Goal: Feedback & Contribution: Submit feedback/report problem

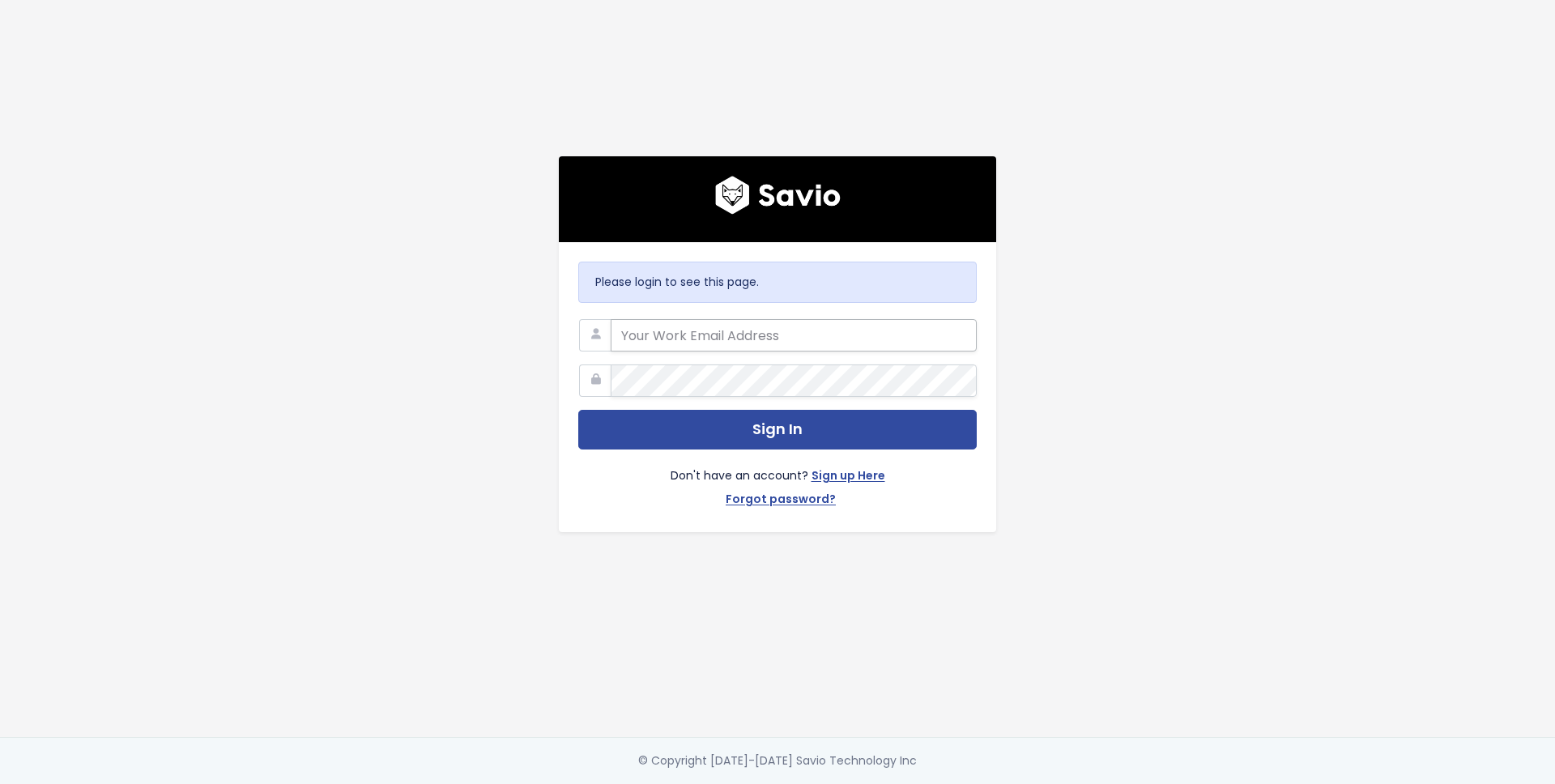
click at [650, 324] on input "email" at bounding box center [794, 335] width 366 height 33
type input "[EMAIL_ADDRESS][DOMAIN_NAME]"
click at [578, 410] on button "Sign In" at bounding box center [778, 430] width 398 height 39
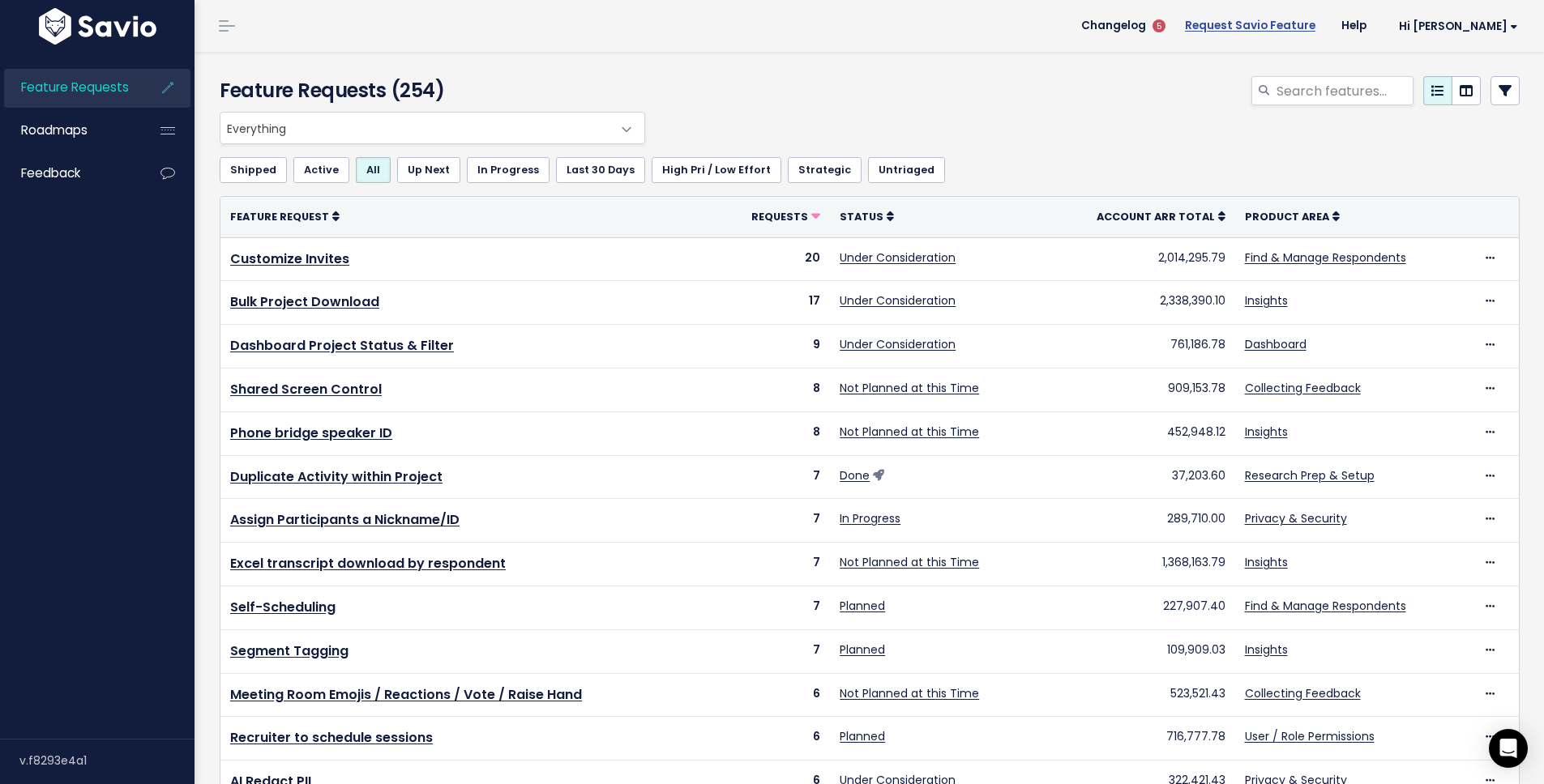
click at [1289, 34] on link "Request Savio Feature" at bounding box center [1250, 26] width 157 height 24
click at [771, 76] on div at bounding box center [1090, 94] width 883 height 36
drag, startPoint x: 817, startPoint y: 75, endPoint x: 854, endPoint y: 75, distance: 37.0
click at [818, 76] on div at bounding box center [1090, 94] width 883 height 36
drag, startPoint x: 854, startPoint y: 75, endPoint x: 865, endPoint y: 75, distance: 11.0
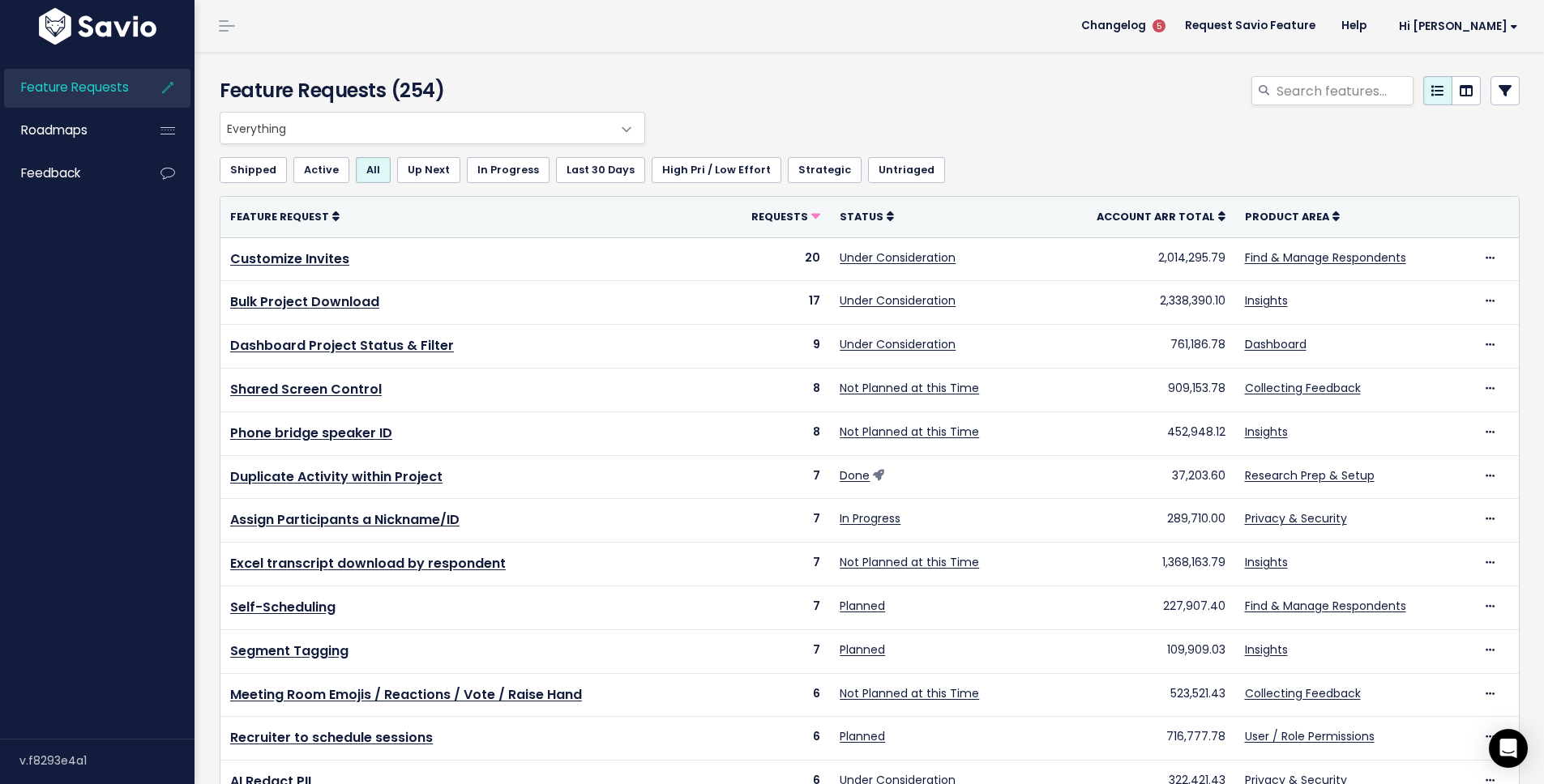
click at [857, 76] on div at bounding box center [1090, 94] width 883 height 36
click at [883, 76] on div at bounding box center [1090, 94] width 883 height 36
drag, startPoint x: 922, startPoint y: 78, endPoint x: 939, endPoint y: 79, distance: 17.0
click at [925, 78] on div at bounding box center [1090, 94] width 883 height 36
click at [942, 79] on div at bounding box center [1090, 94] width 883 height 36
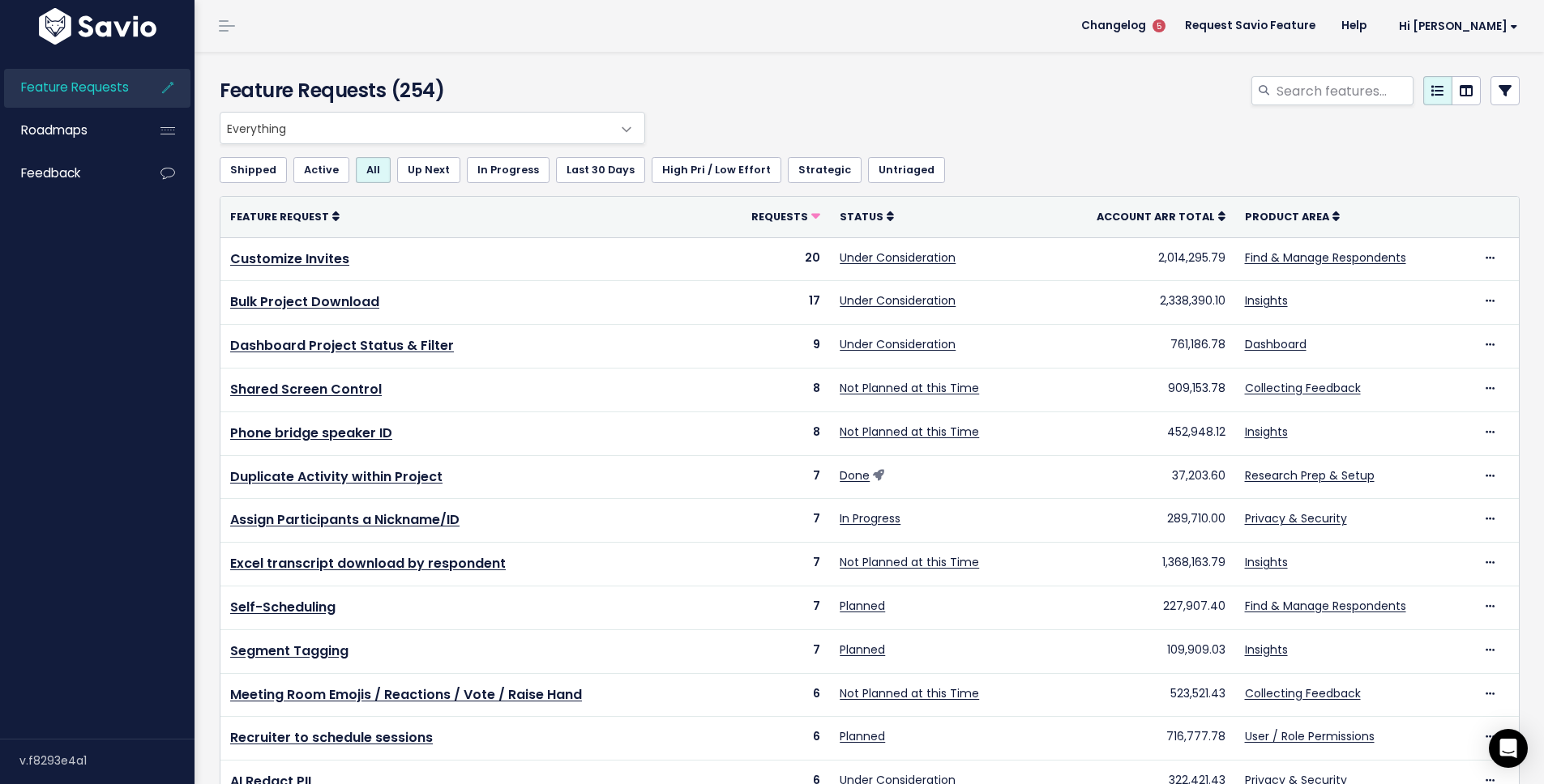
click at [970, 82] on div at bounding box center [1090, 94] width 883 height 36
click at [984, 85] on div at bounding box center [1090, 94] width 883 height 36
click at [159, 177] on icon at bounding box center [167, 174] width 29 height 38
click at [167, 85] on icon at bounding box center [167, 87] width 29 height 38
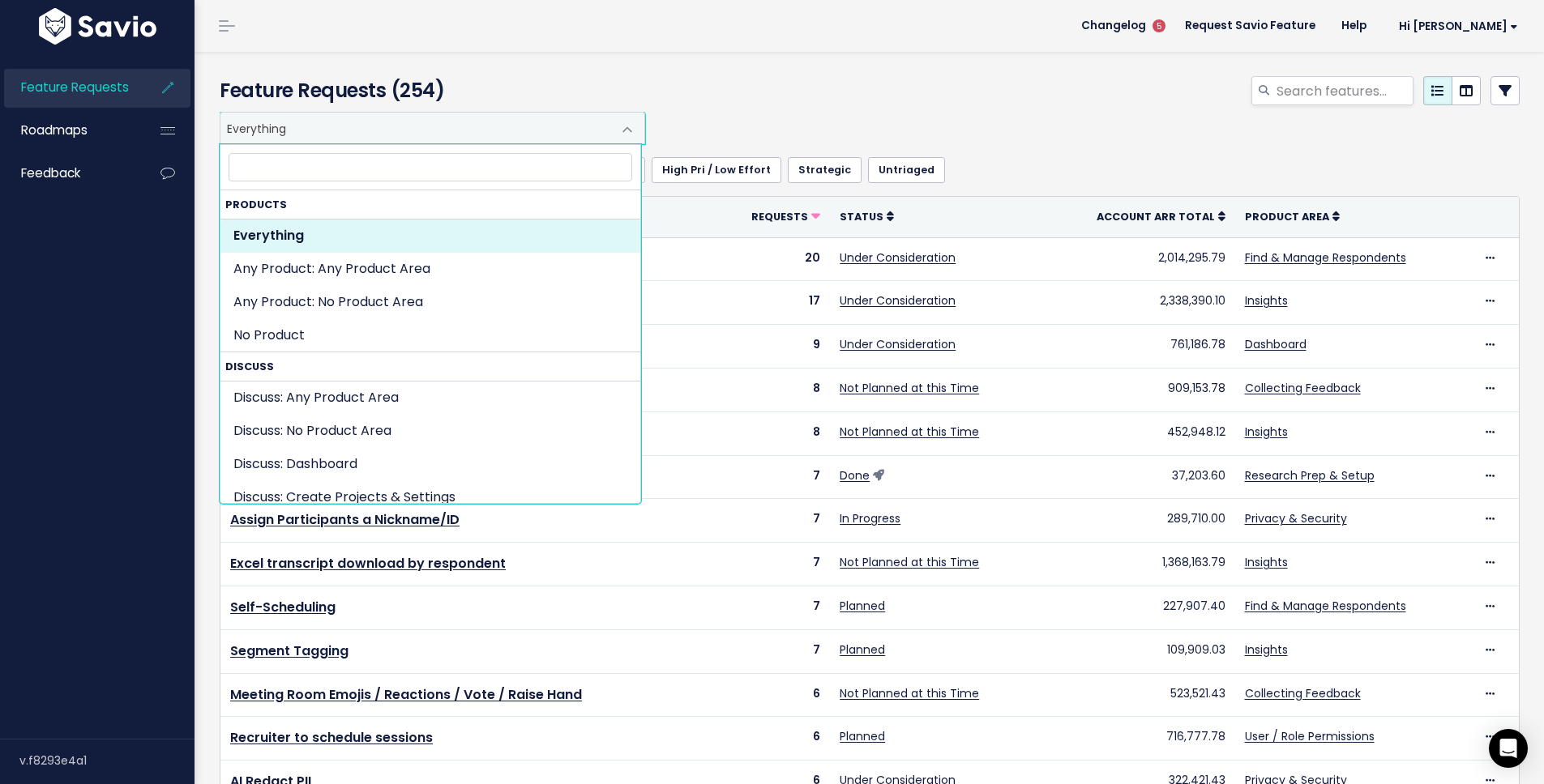
click at [555, 127] on span "Everything" at bounding box center [416, 128] width 392 height 31
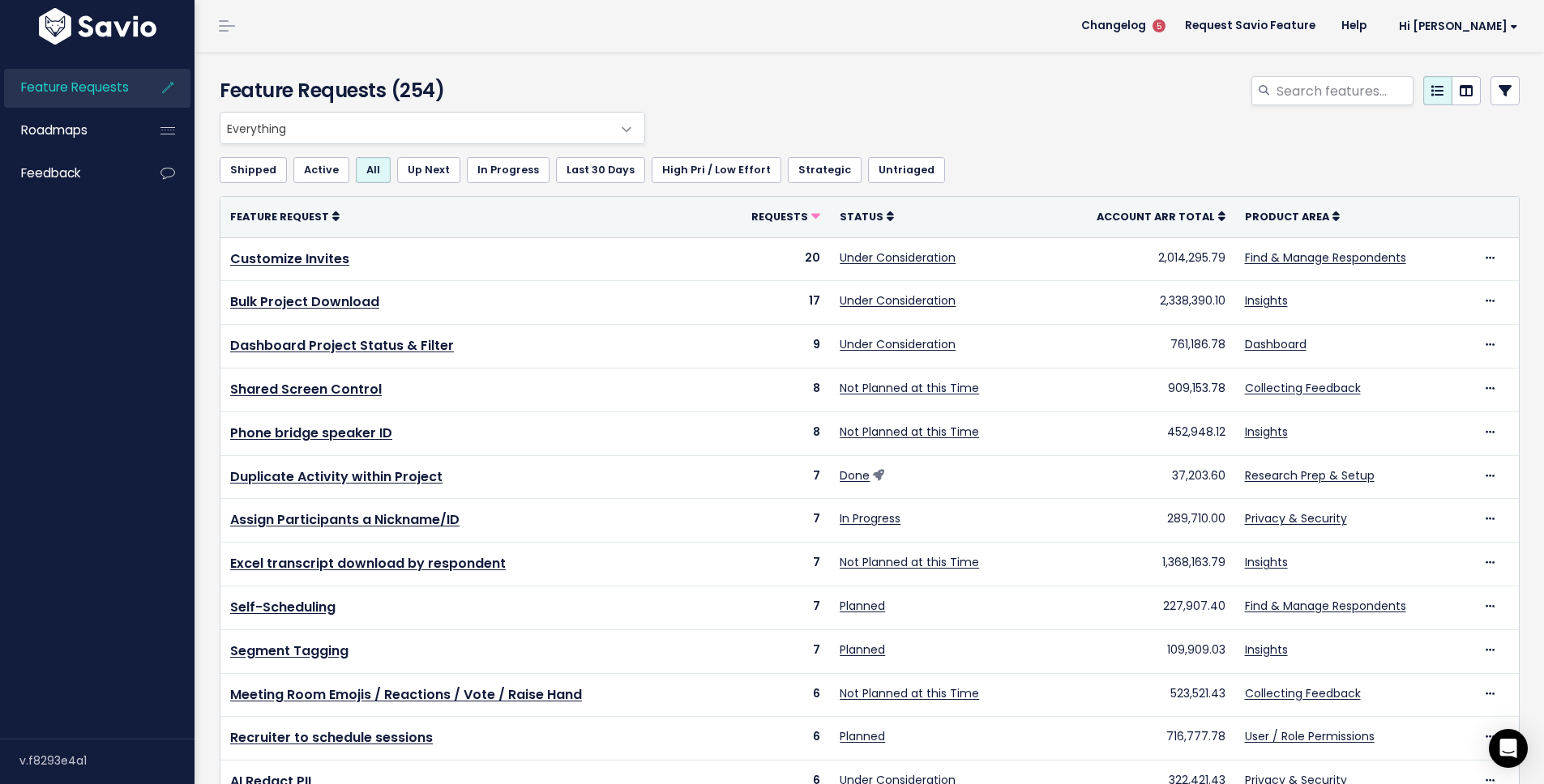
click at [555, 127] on span "Everything" at bounding box center [416, 128] width 392 height 31
click at [770, 105] on div at bounding box center [1090, 94] width 883 height 36
drag, startPoint x: 840, startPoint y: 105, endPoint x: 907, endPoint y: 107, distance: 67.0
click at [857, 106] on div at bounding box center [1090, 94] width 883 height 36
drag, startPoint x: 907, startPoint y: 107, endPoint x: 1012, endPoint y: 115, distance: 105.3
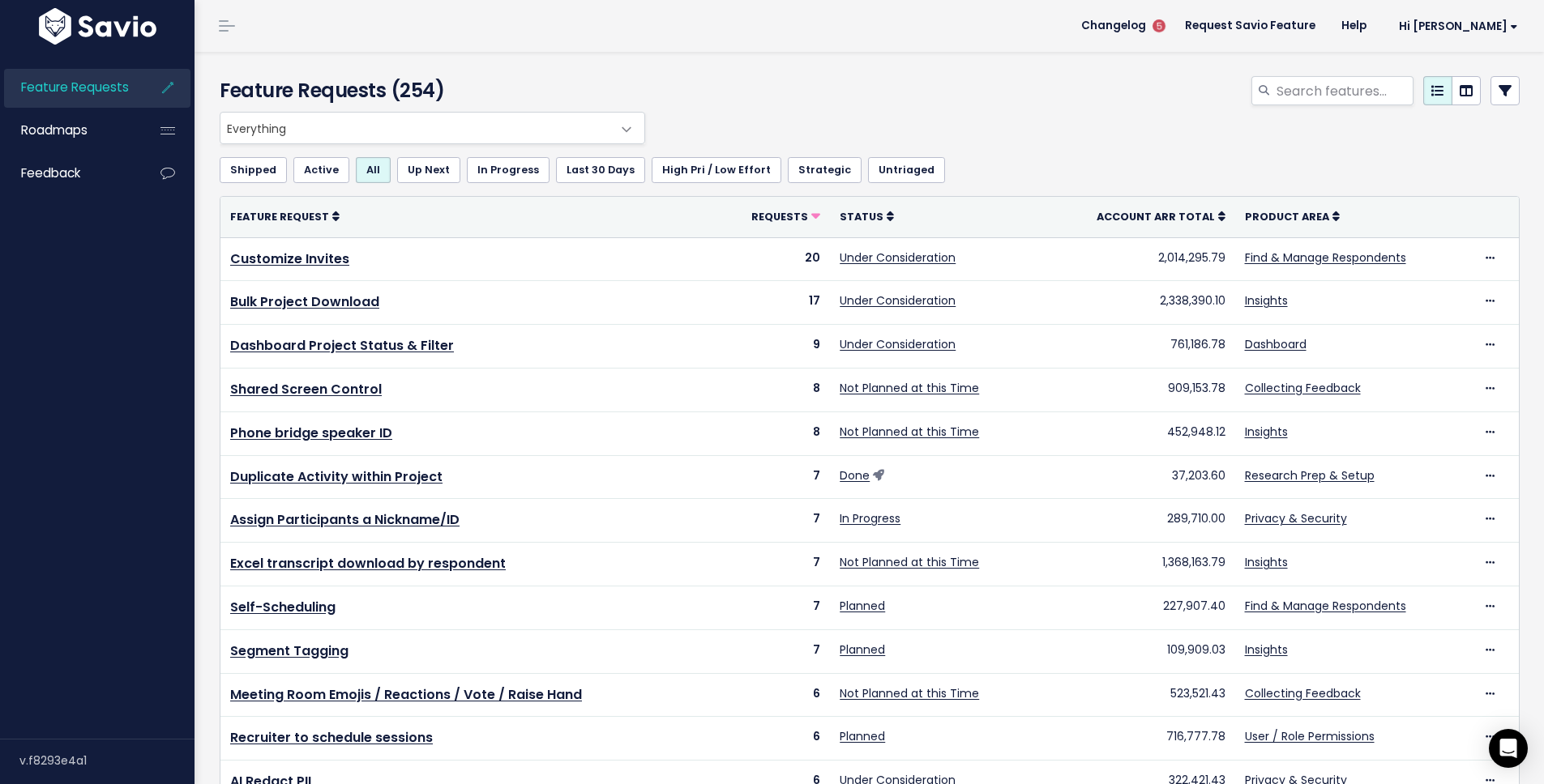
click at [927, 109] on div at bounding box center [1090, 94] width 883 height 36
drag, startPoint x: 1012, startPoint y: 115, endPoint x: 1182, endPoint y: 116, distance: 170.0
click at [1017, 115] on div "Everything Any Product: Any Product Area Any Product: No Product Area No Produc…" at bounding box center [865, 128] width 1300 height 33
click at [1516, 747] on div "Open Intercom Messenger" at bounding box center [1508, 749] width 43 height 43
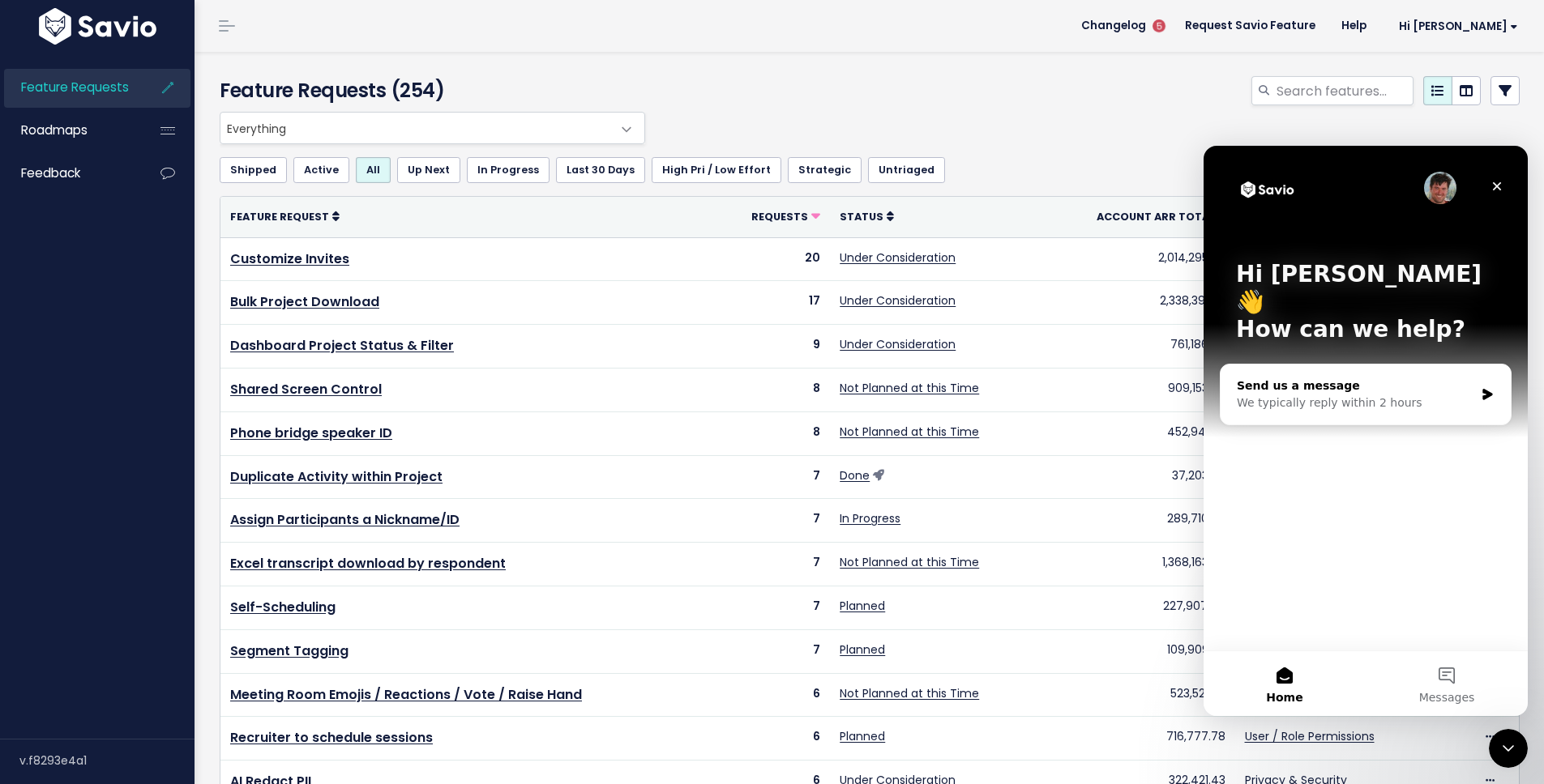
click at [1320, 394] on div "We typically reply within 2 hours" at bounding box center [1355, 403] width 238 height 17
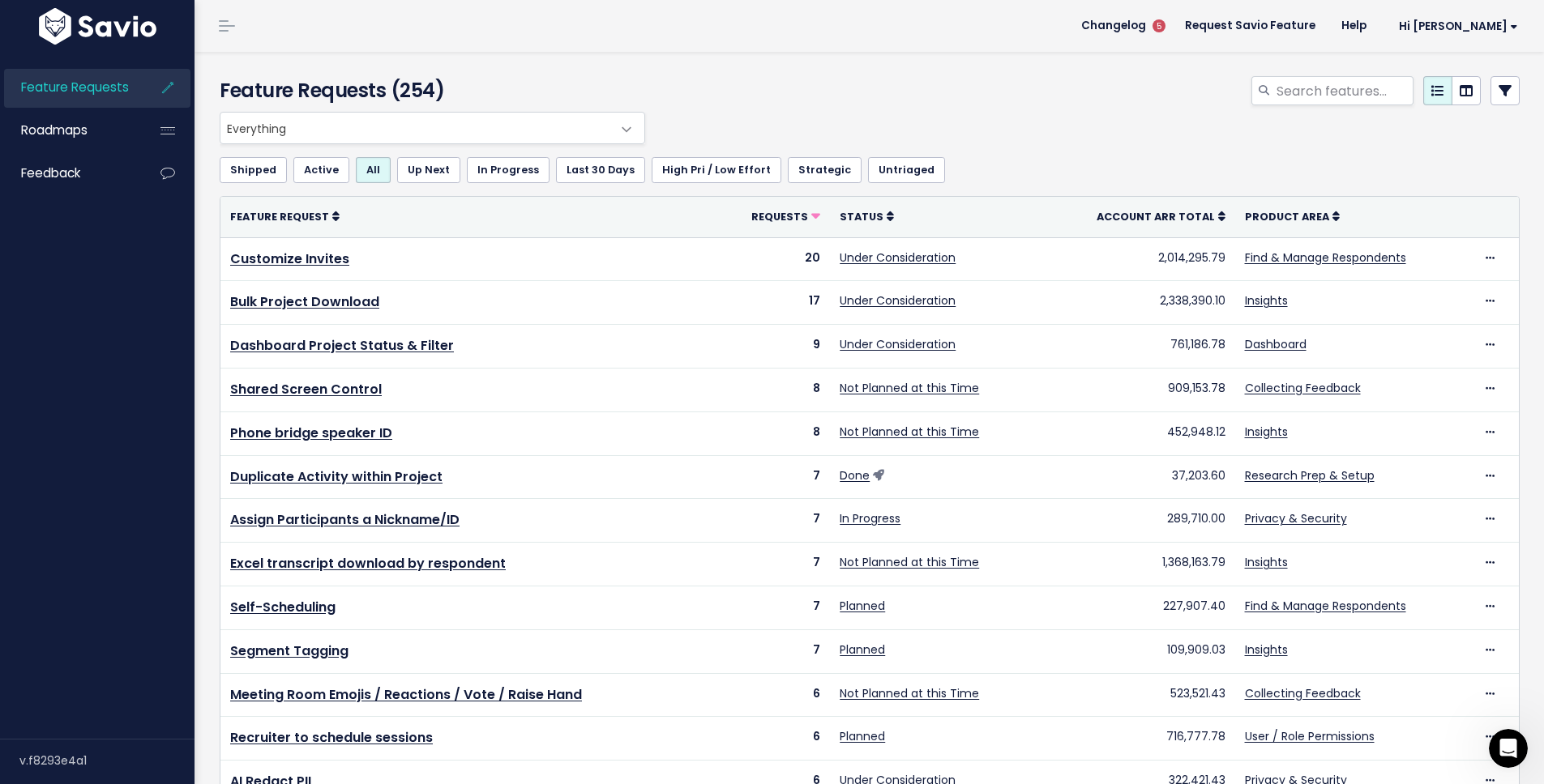
click at [1323, 158] on ul "Shipped Active All Up Next In Progress Last 30 Days High Pri / Low Effort Strat…" at bounding box center [870, 170] width 1300 height 26
click at [1332, 155] on div "Shipped Active All Up Next In Progress Last 30 Days High Pri / Low Effort Strat…" at bounding box center [870, 170] width 1300 height 52
click at [1379, 20] on link "Help" at bounding box center [1353, 26] width 51 height 24
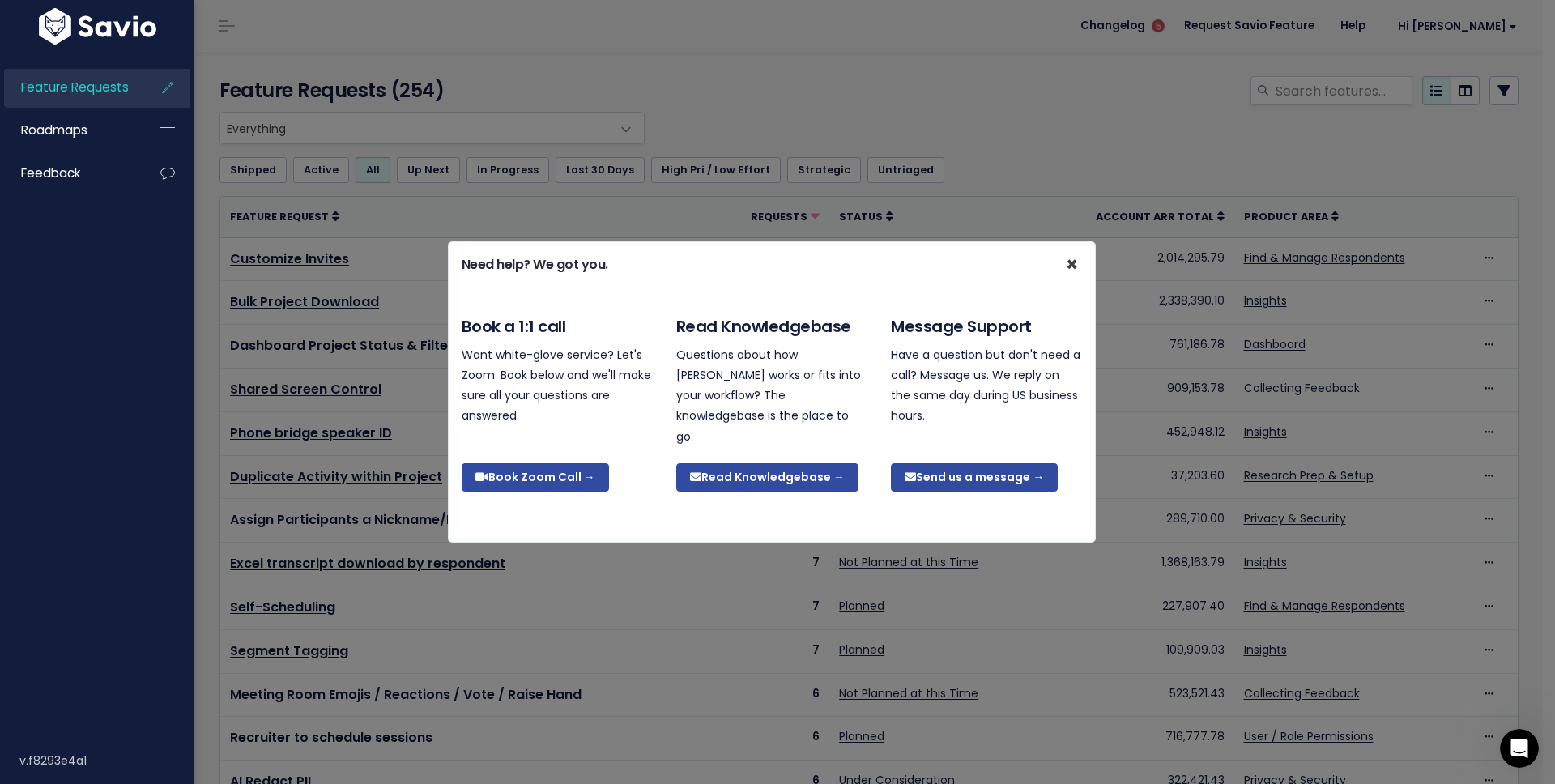
click at [1071, 276] on span "×" at bounding box center [1071, 264] width 12 height 26
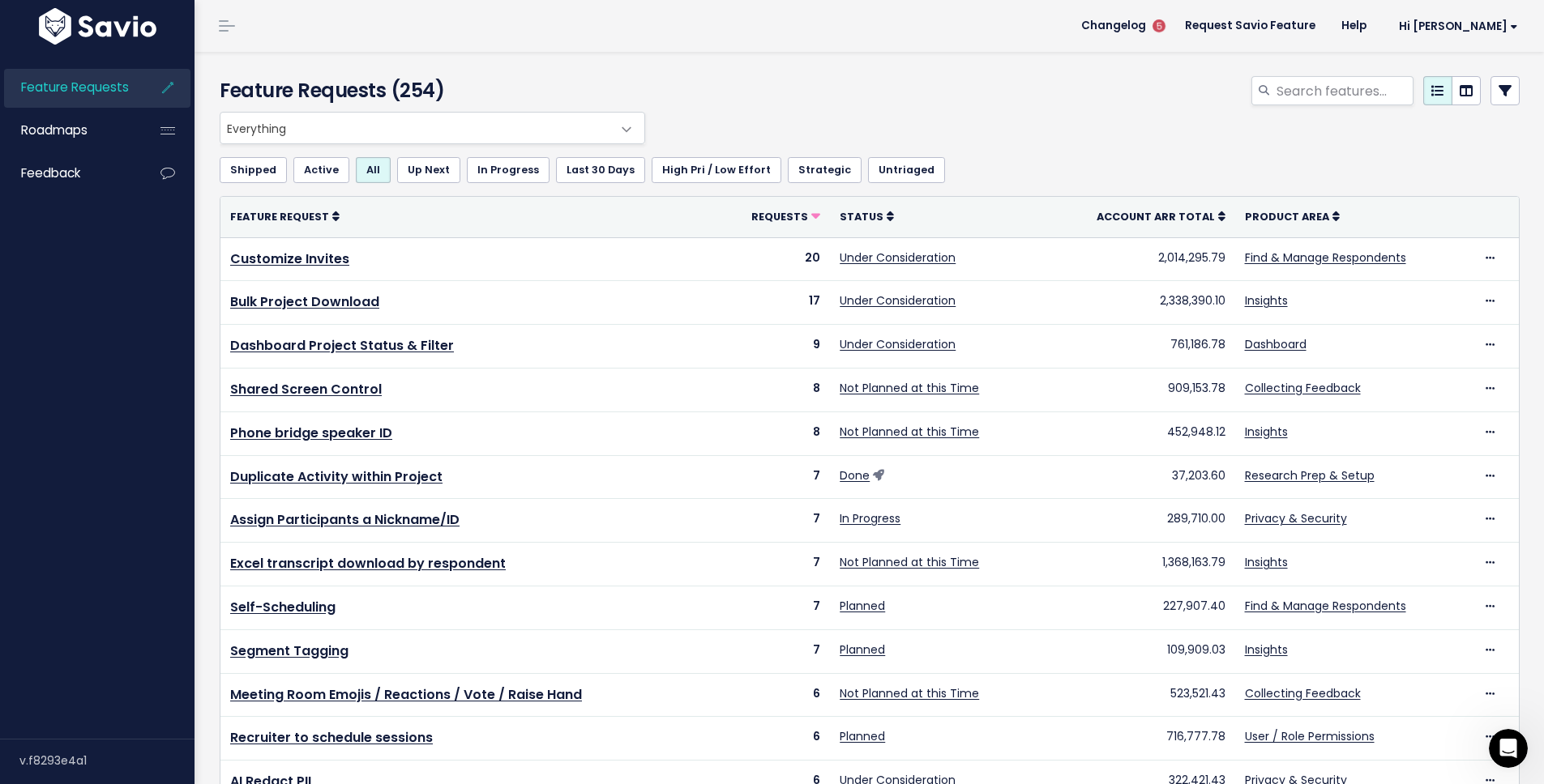
click at [1005, 114] on div "Everything Any Product: Any Product Area Any Product: No Product Area No Produc…" at bounding box center [865, 128] width 1300 height 33
click at [984, 115] on div "Everything Any Product: Any Product Area Any Product: No Product Area No Produc…" at bounding box center [865, 128] width 1300 height 33
click at [970, 116] on div "Everything Any Product: Any Product Area Any Product: No Product Area No Produc…" at bounding box center [865, 128] width 1300 height 33
click at [967, 116] on div "Everything Any Product: Any Product Area Any Product: No Product Area No Produc…" at bounding box center [865, 128] width 1300 height 33
click at [119, 166] on link "Feedback" at bounding box center [69, 174] width 131 height 38
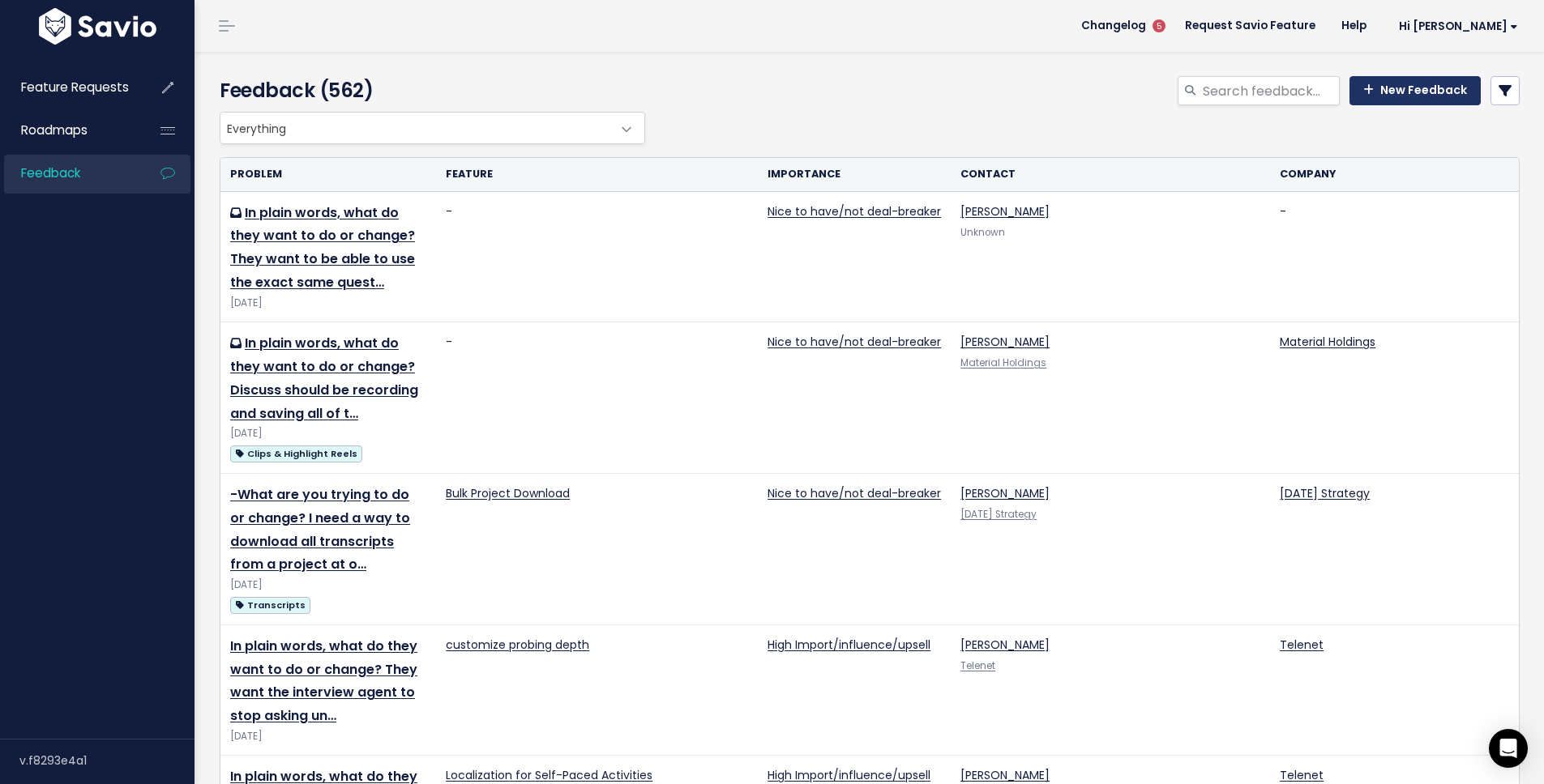
click at [1400, 89] on link "New Feedback" at bounding box center [1414, 90] width 131 height 29
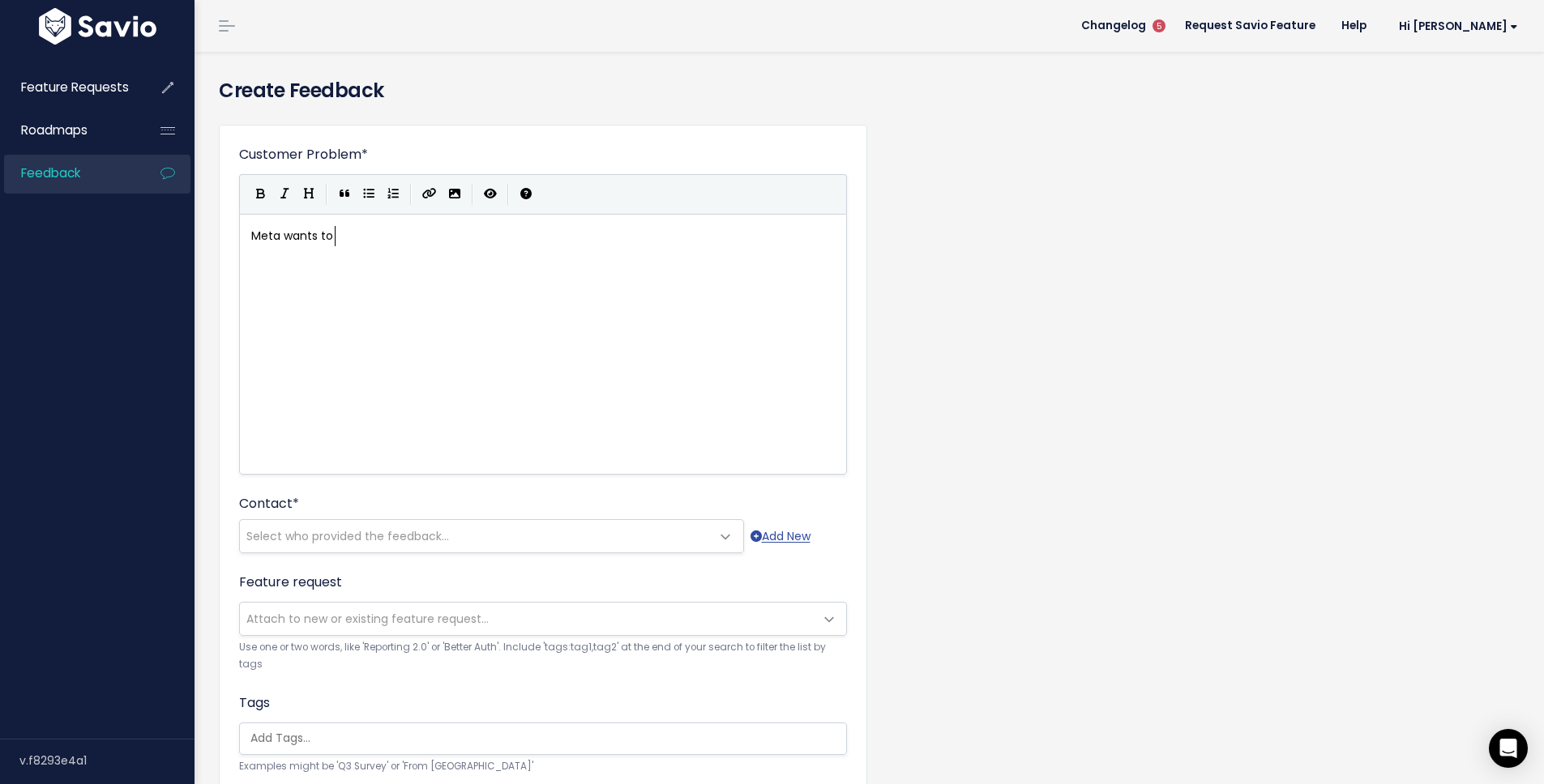
scroll to position [6, 82]
type textarea "Meta wants to send the same set of daily questions to a group of respondents"
type textarea "See"
type textarea "lf Paced:"
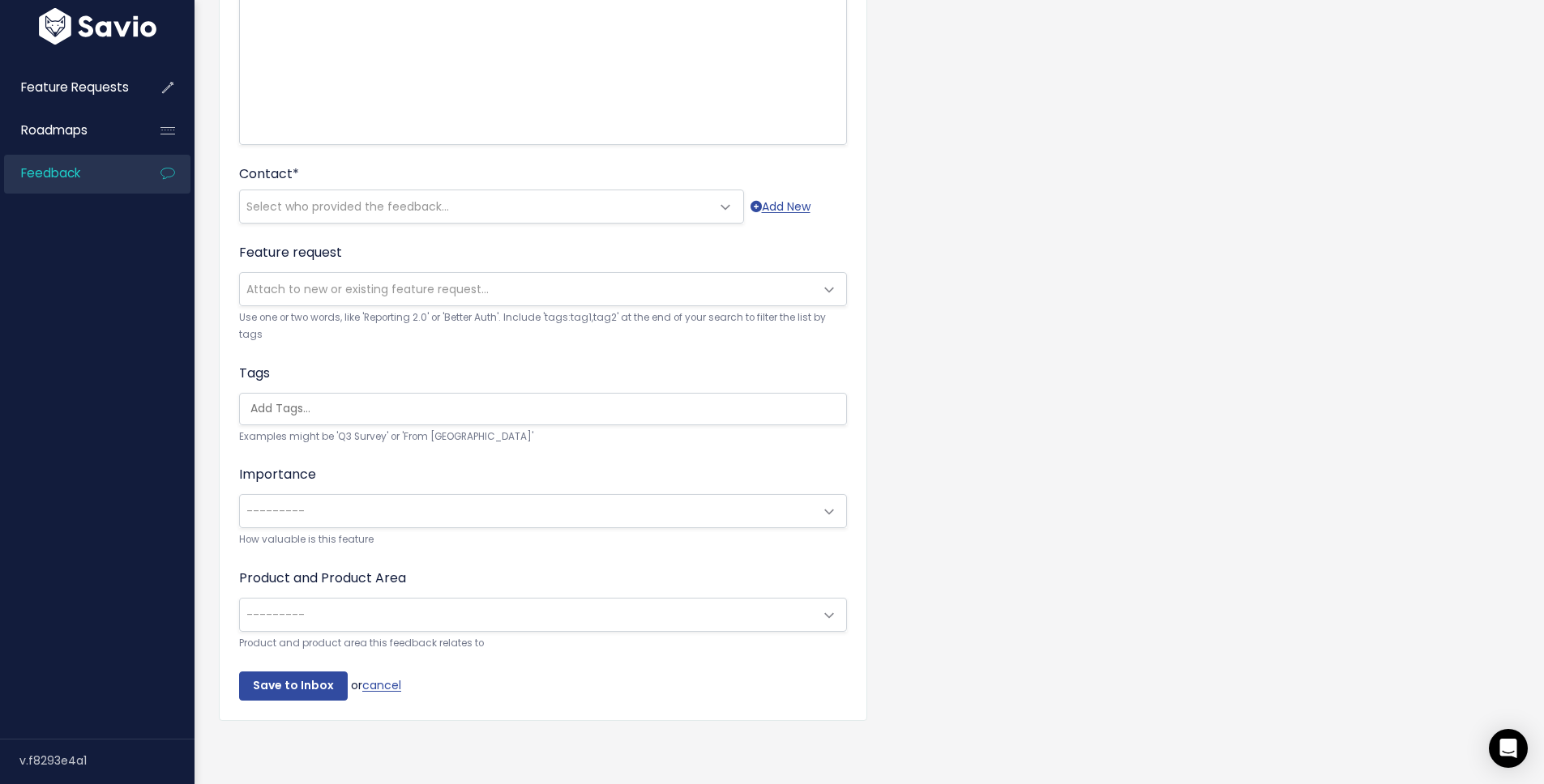
scroll to position [342, 0]
type textarea "5 days a week. Needs a scheduling tool to do this."
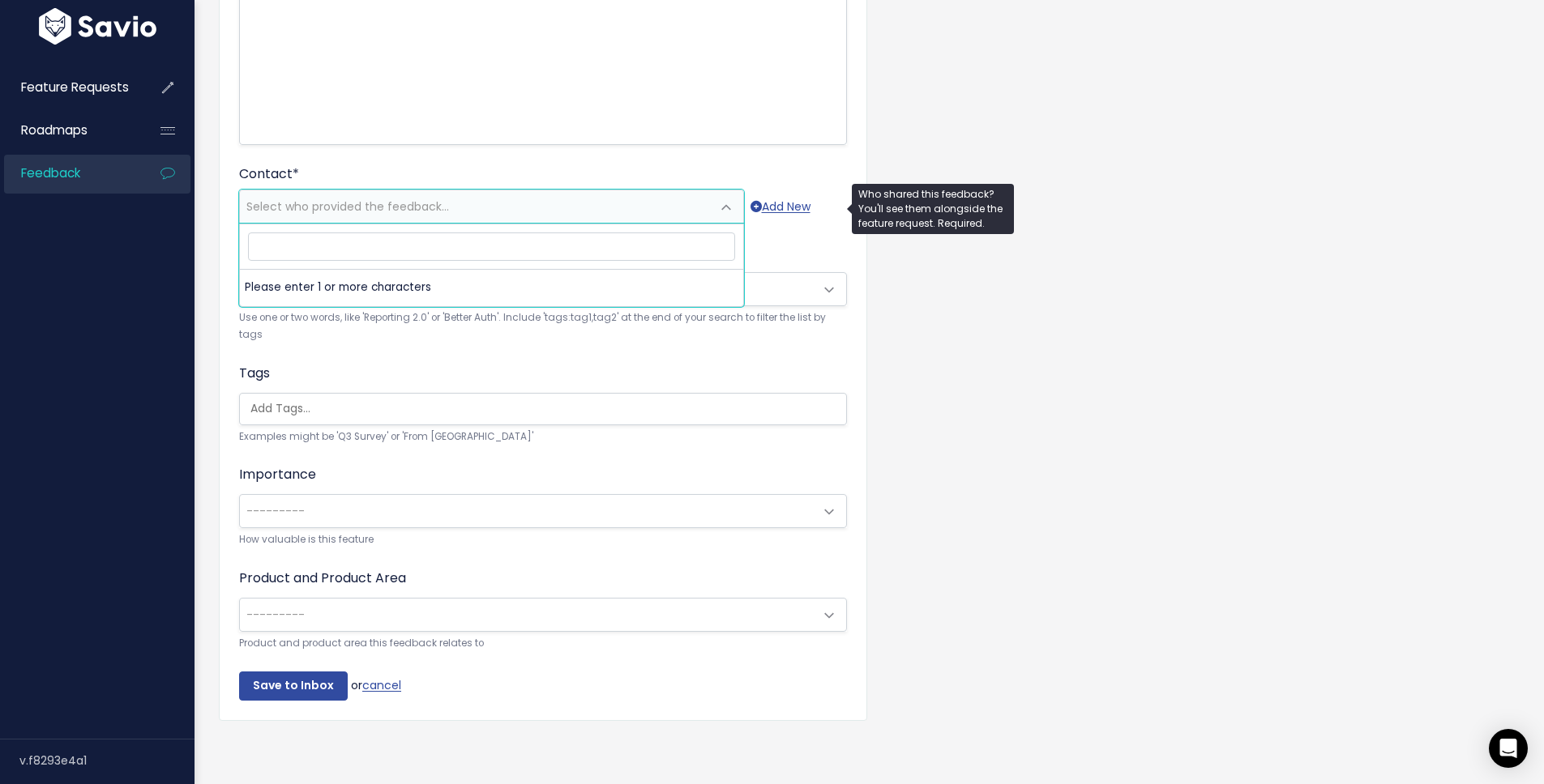
click at [426, 198] on span "Select who provided the feedback..." at bounding box center [347, 206] width 203 height 16
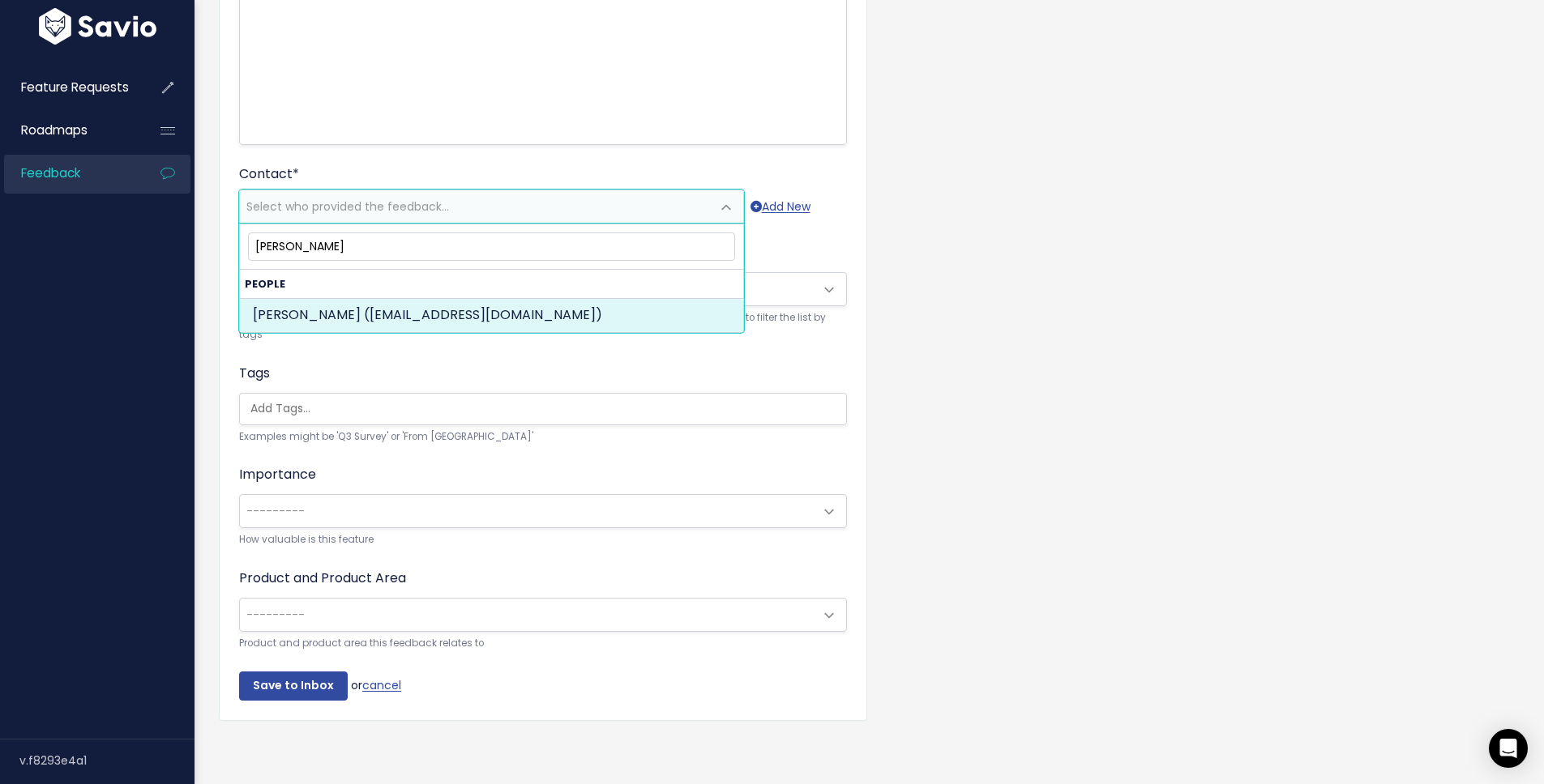
type input "[PERSON_NAME]"
select select "87967308"
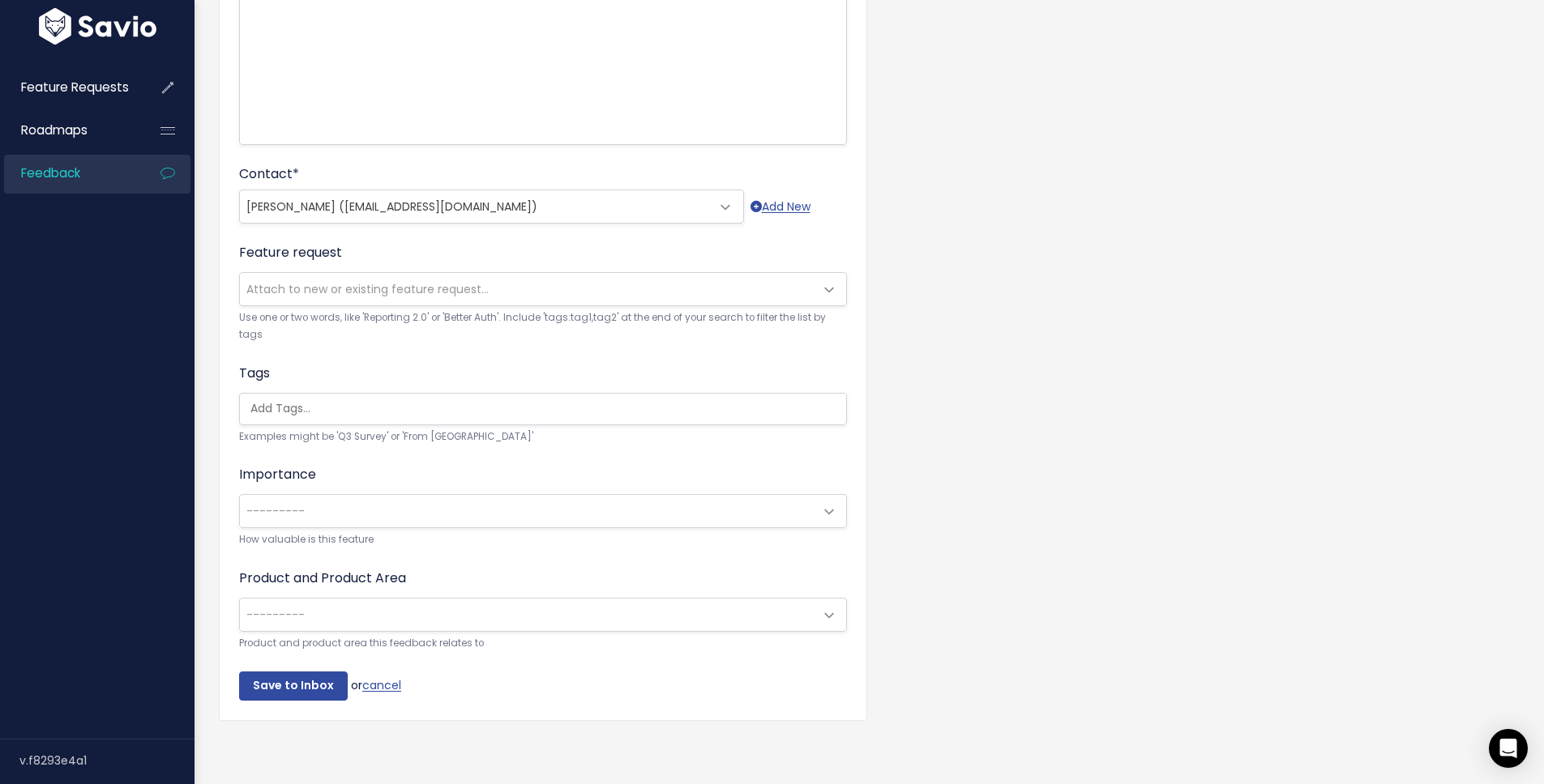
click at [332, 281] on span "Attach to new or existing feature request..." at bounding box center [367, 288] width 242 height 16
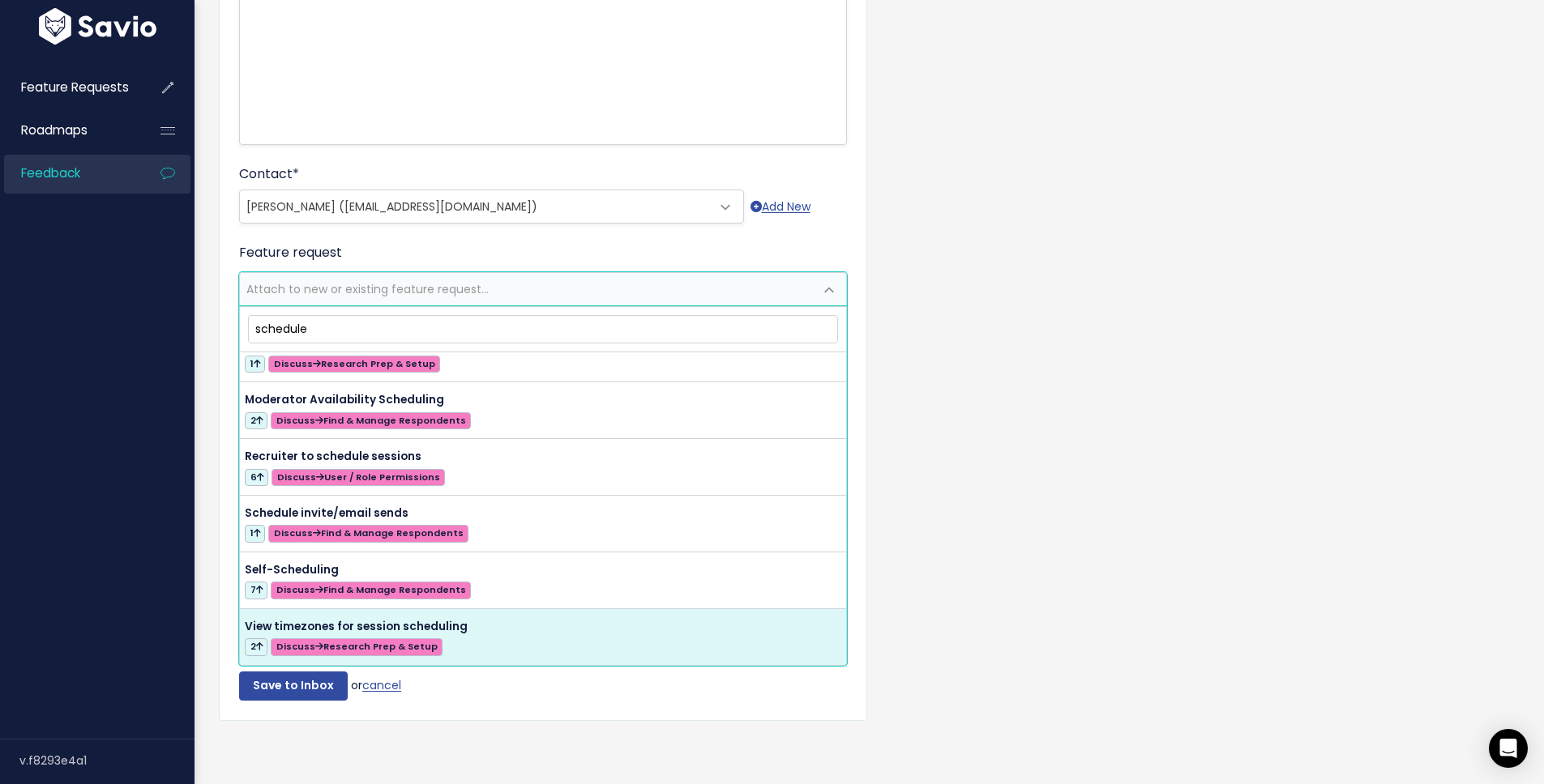
scroll to position [0, 0]
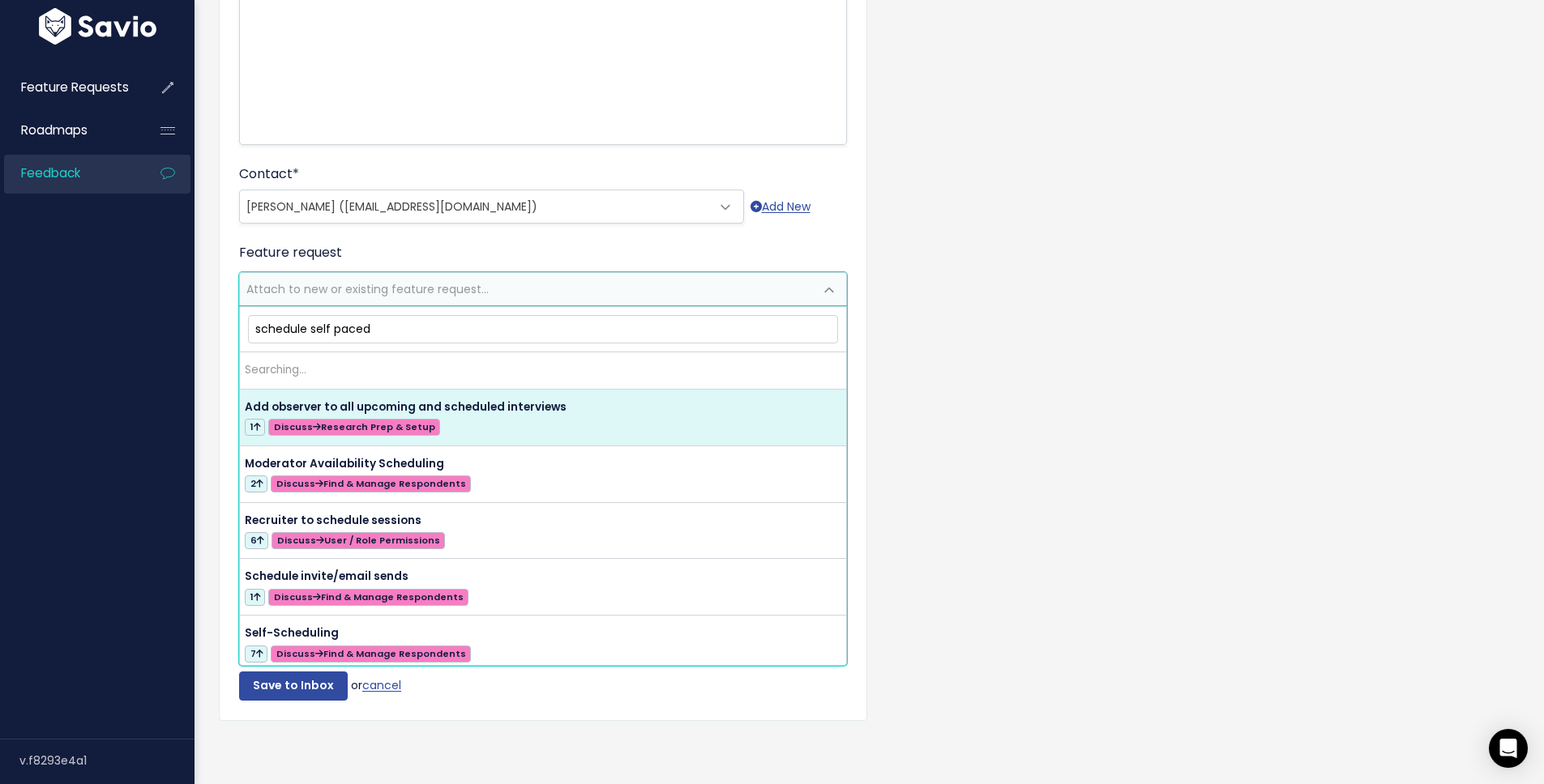
type input "schedule self paced"
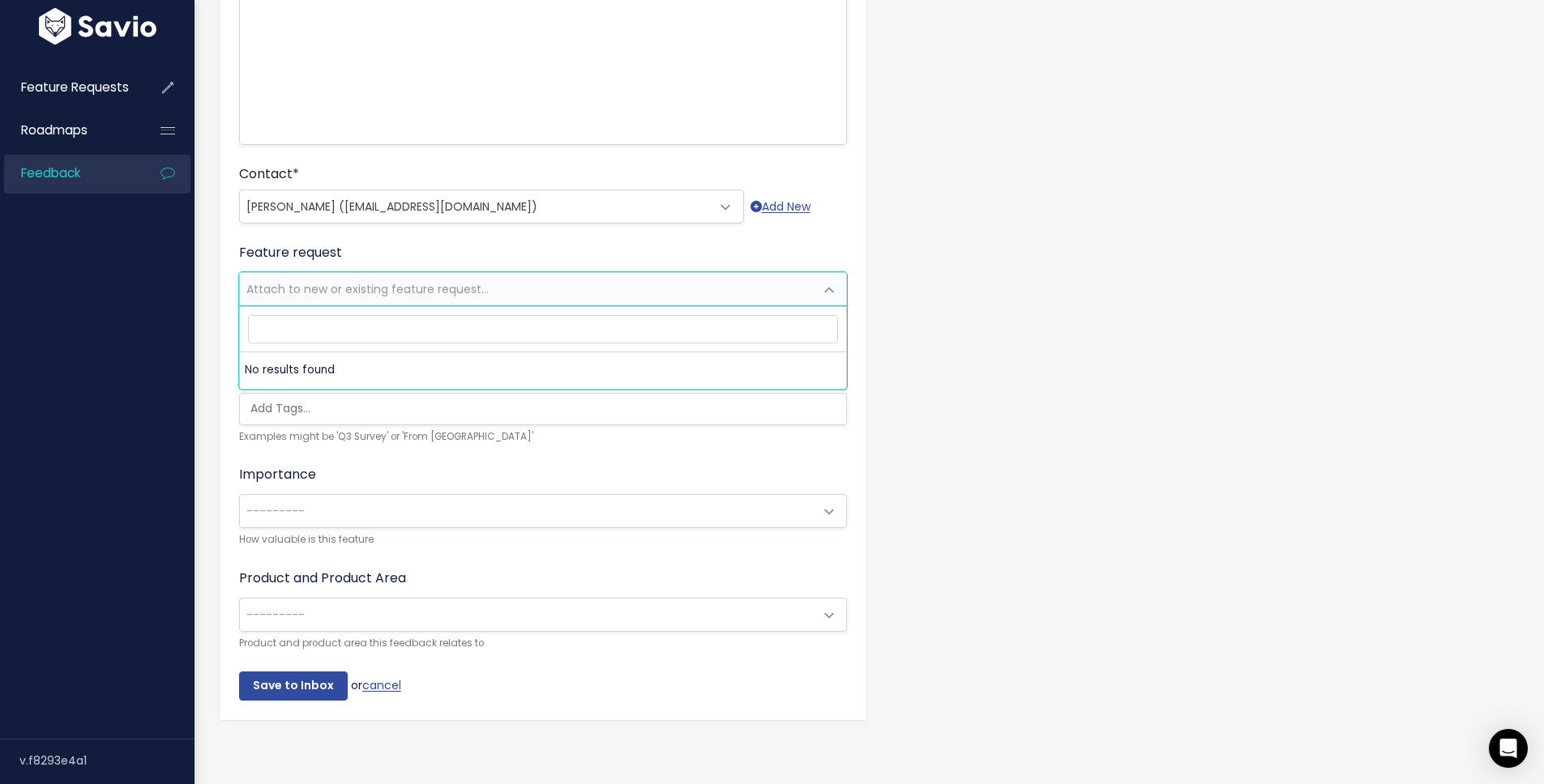
click at [913, 302] on div "Customer Problem * Self Paced: Meta wants to send the same set of daily questio…" at bounding box center [869, 270] width 1325 height 976
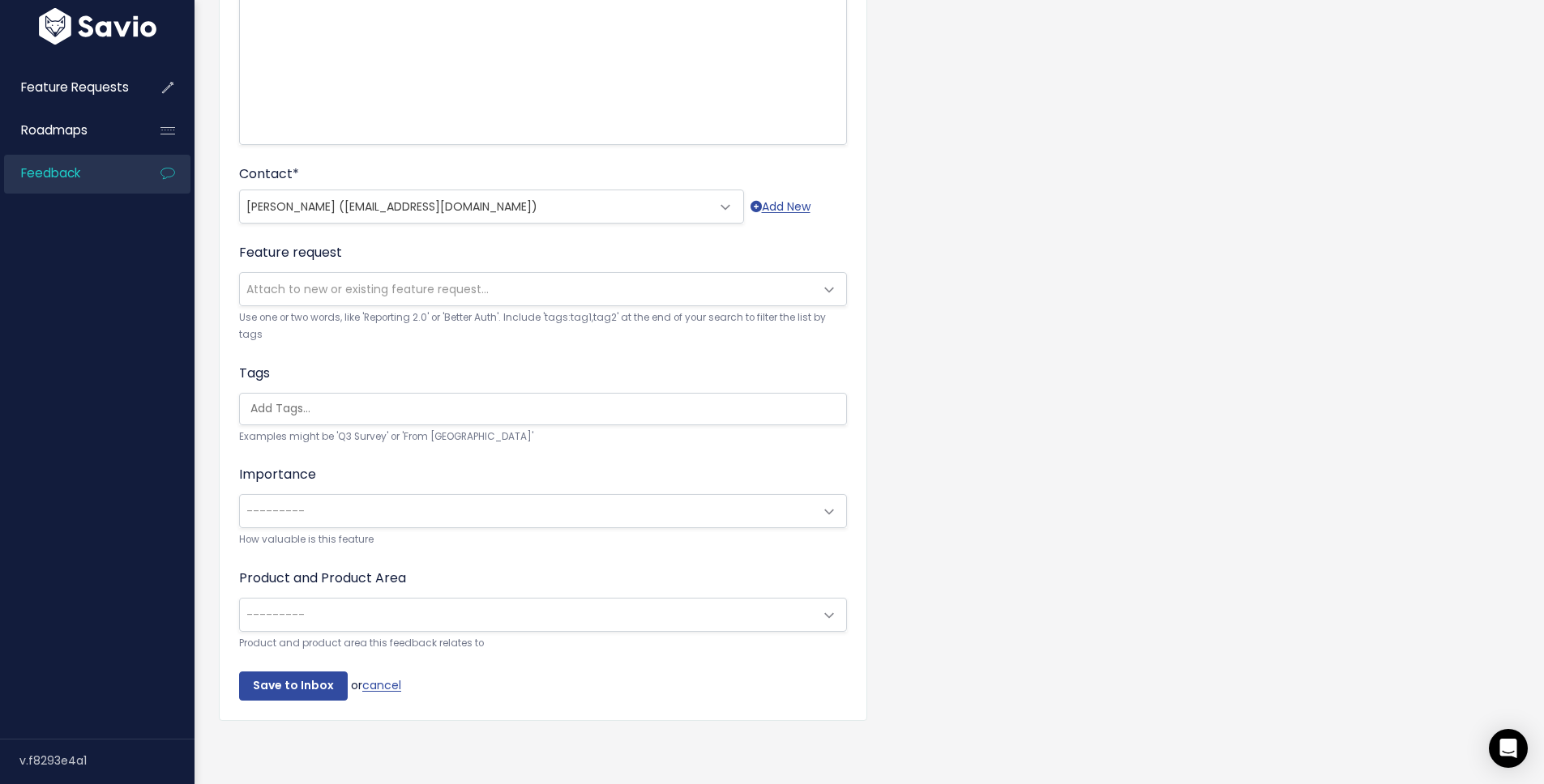
click at [393, 400] on input "search" at bounding box center [547, 408] width 606 height 17
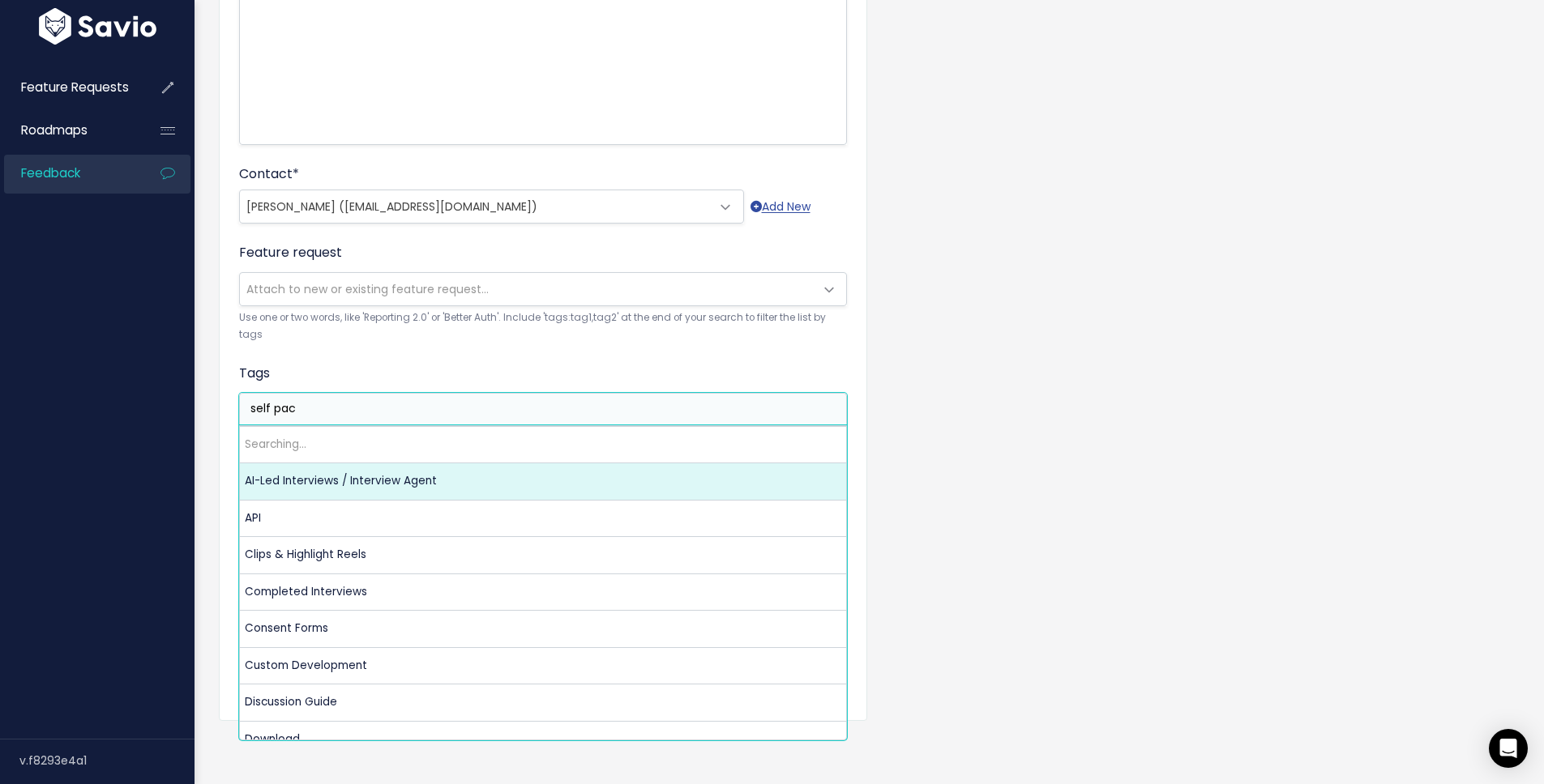
type input "self pace"
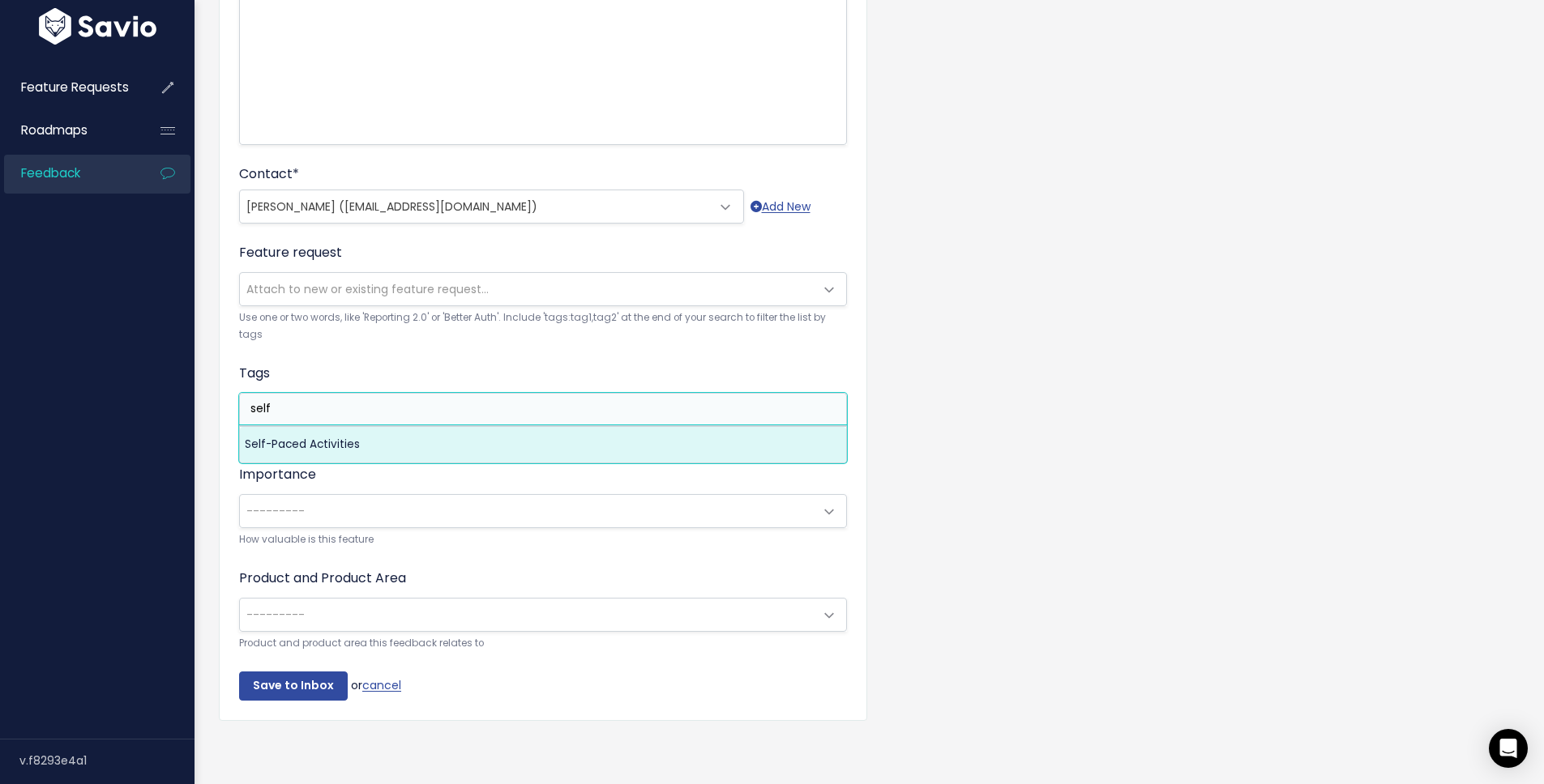
type input "self"
select select "13448"
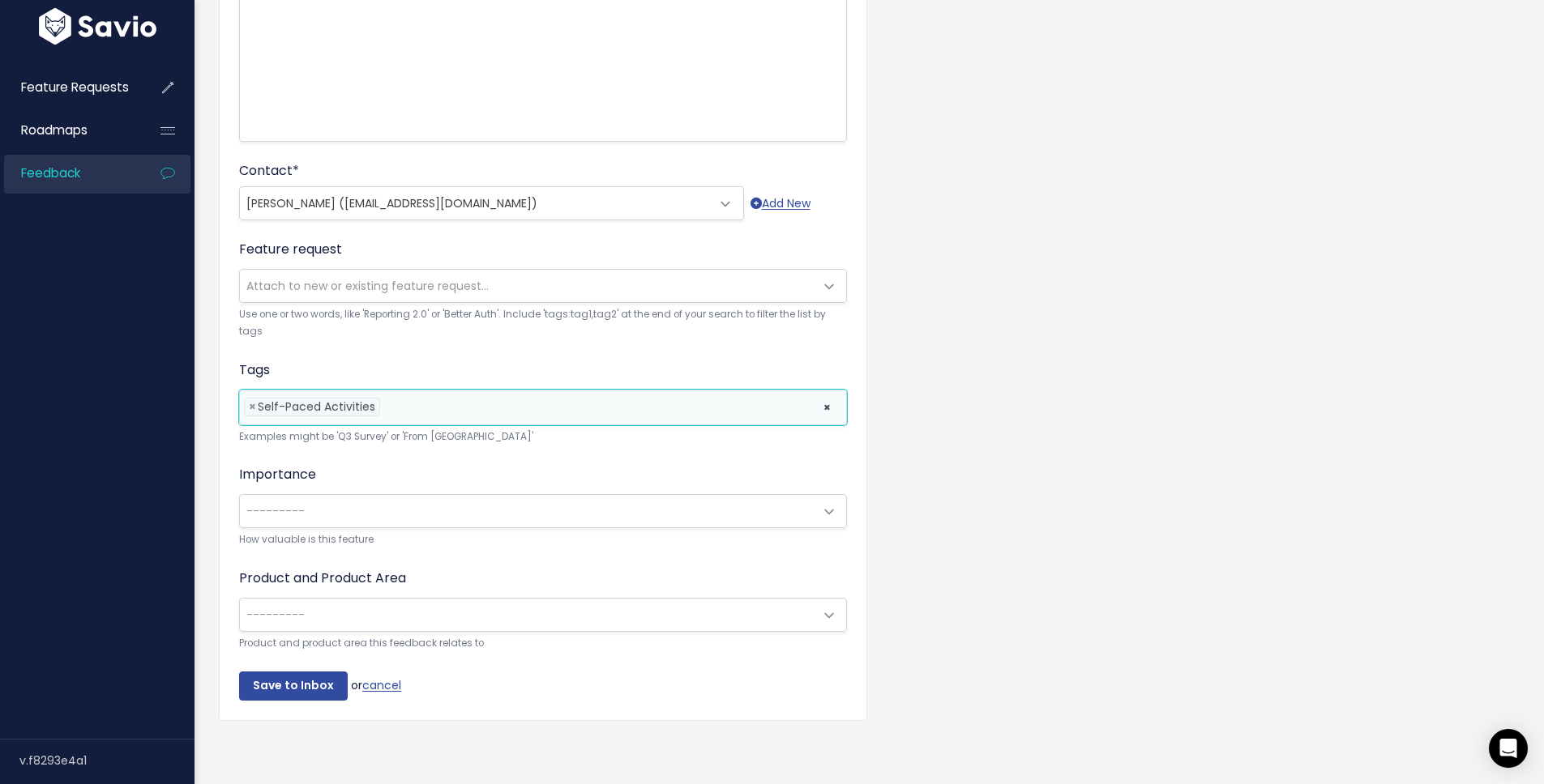
scroll to position [346, 0]
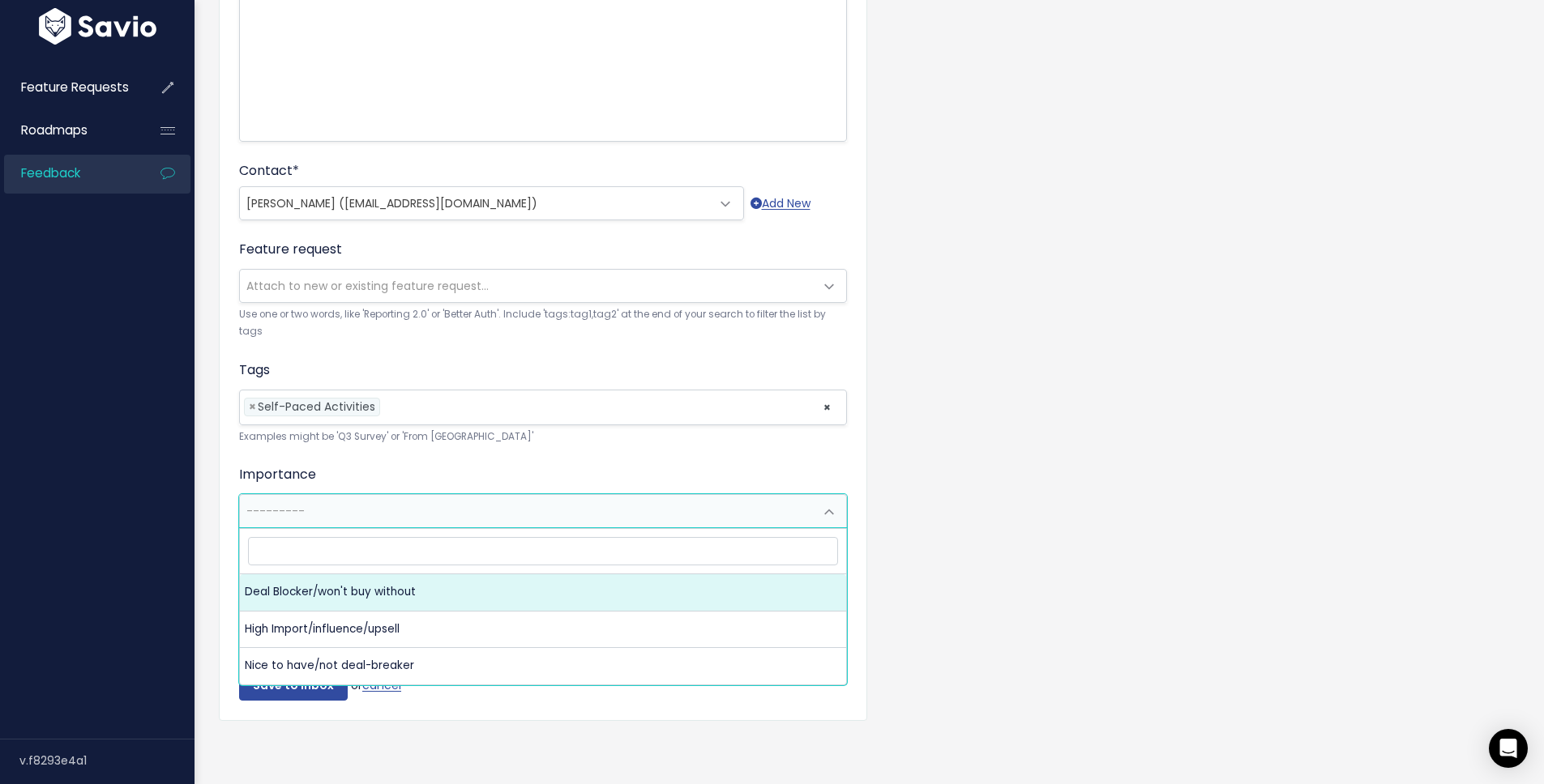
click at [363, 506] on span "---------" at bounding box center [526, 511] width 574 height 33
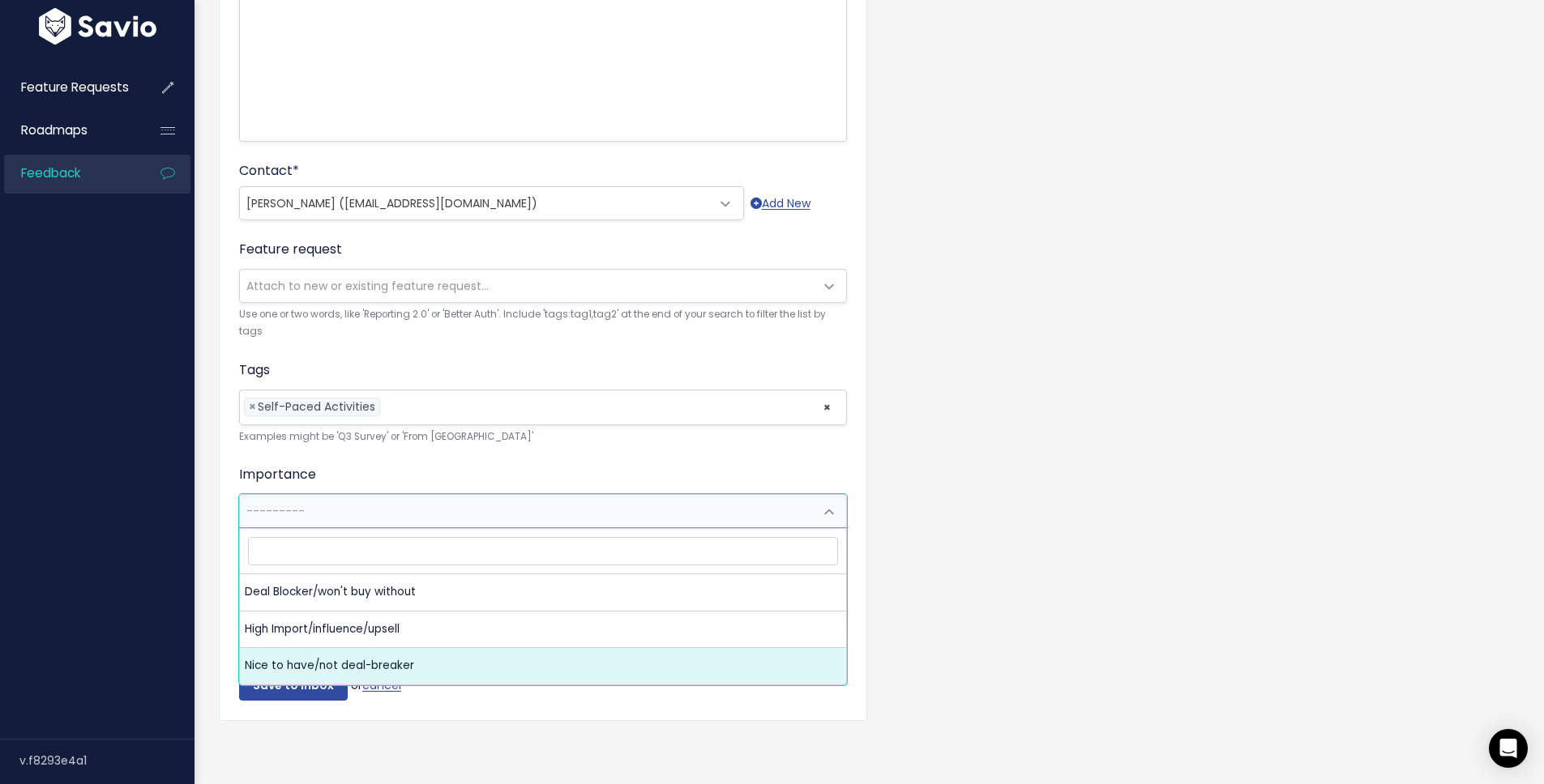
select select "NICE_TO_HAVE"
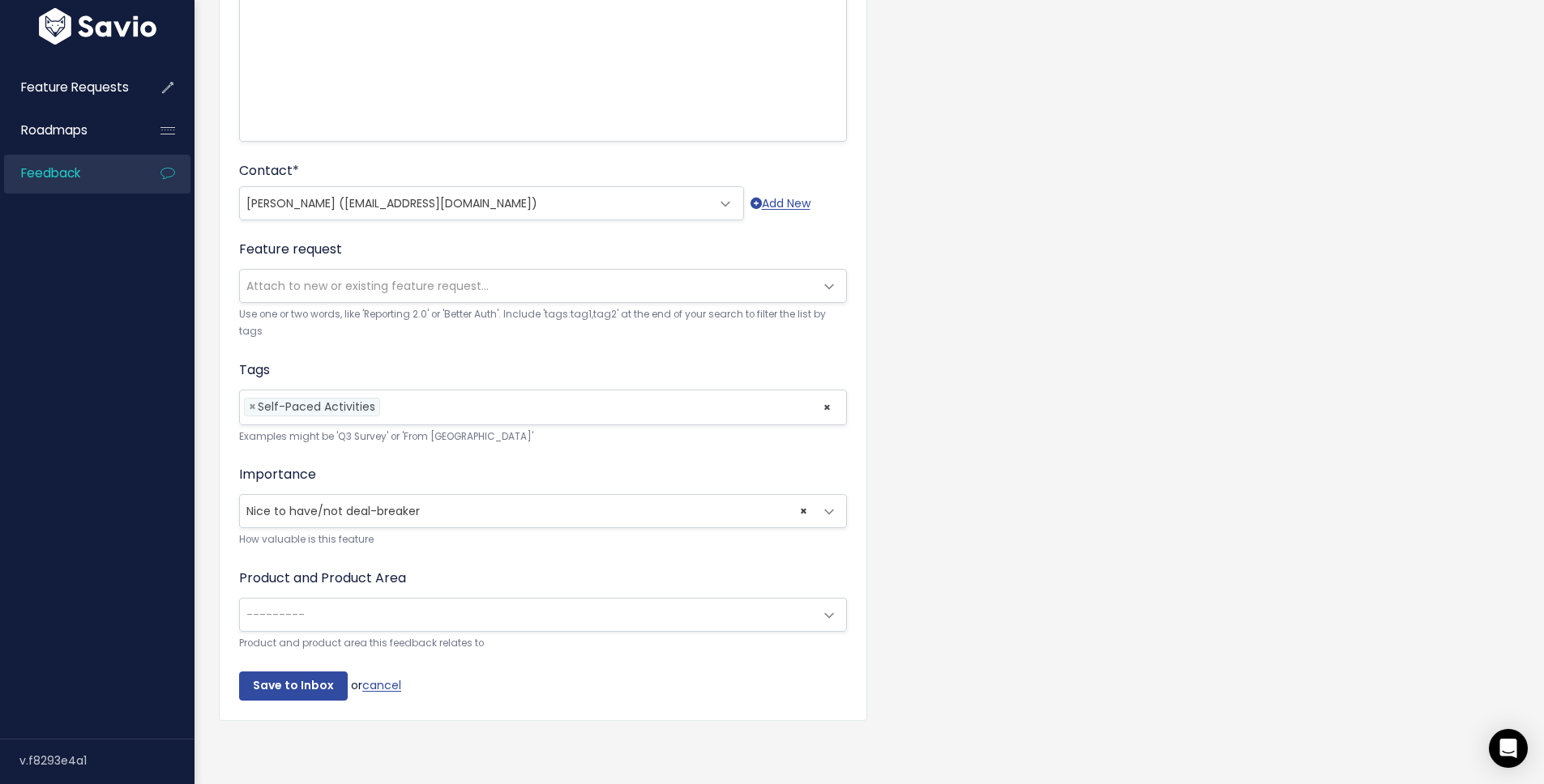
click at [316, 605] on span "---------" at bounding box center [526, 615] width 574 height 33
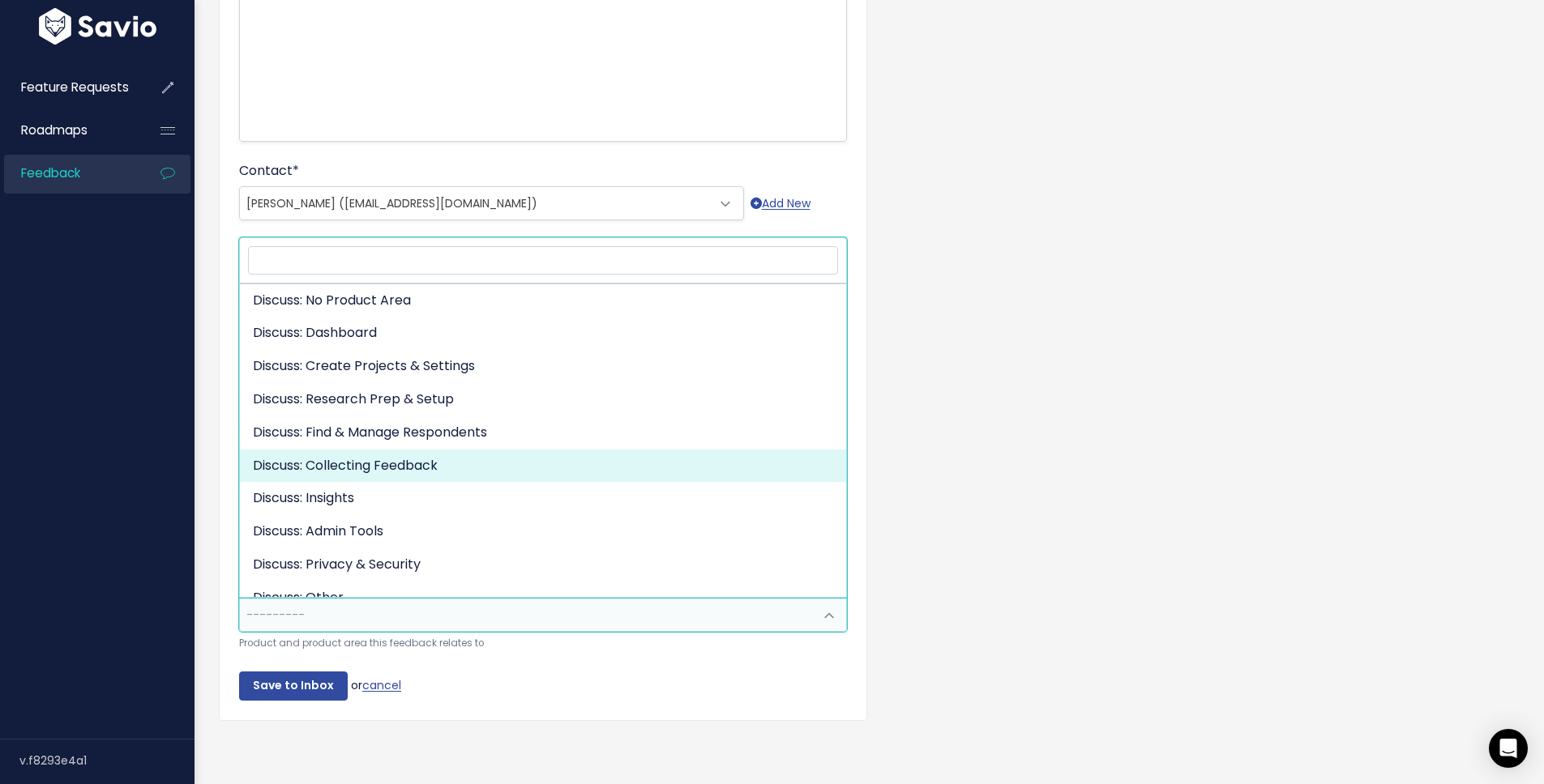
scroll to position [0, 0]
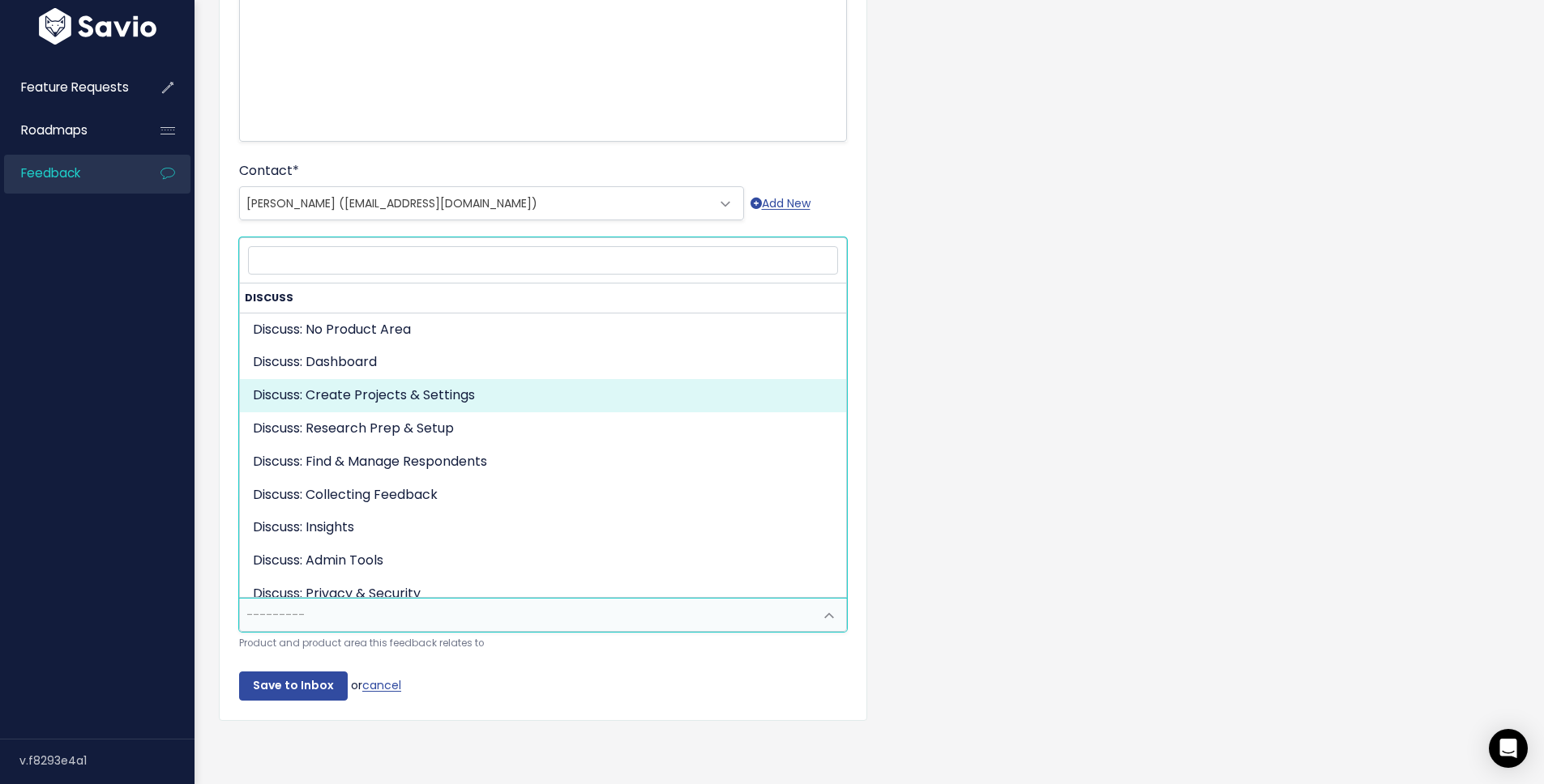
select select "DISCUSS_PLATFORM:CREATE_PROJECTS_SETTINGS"
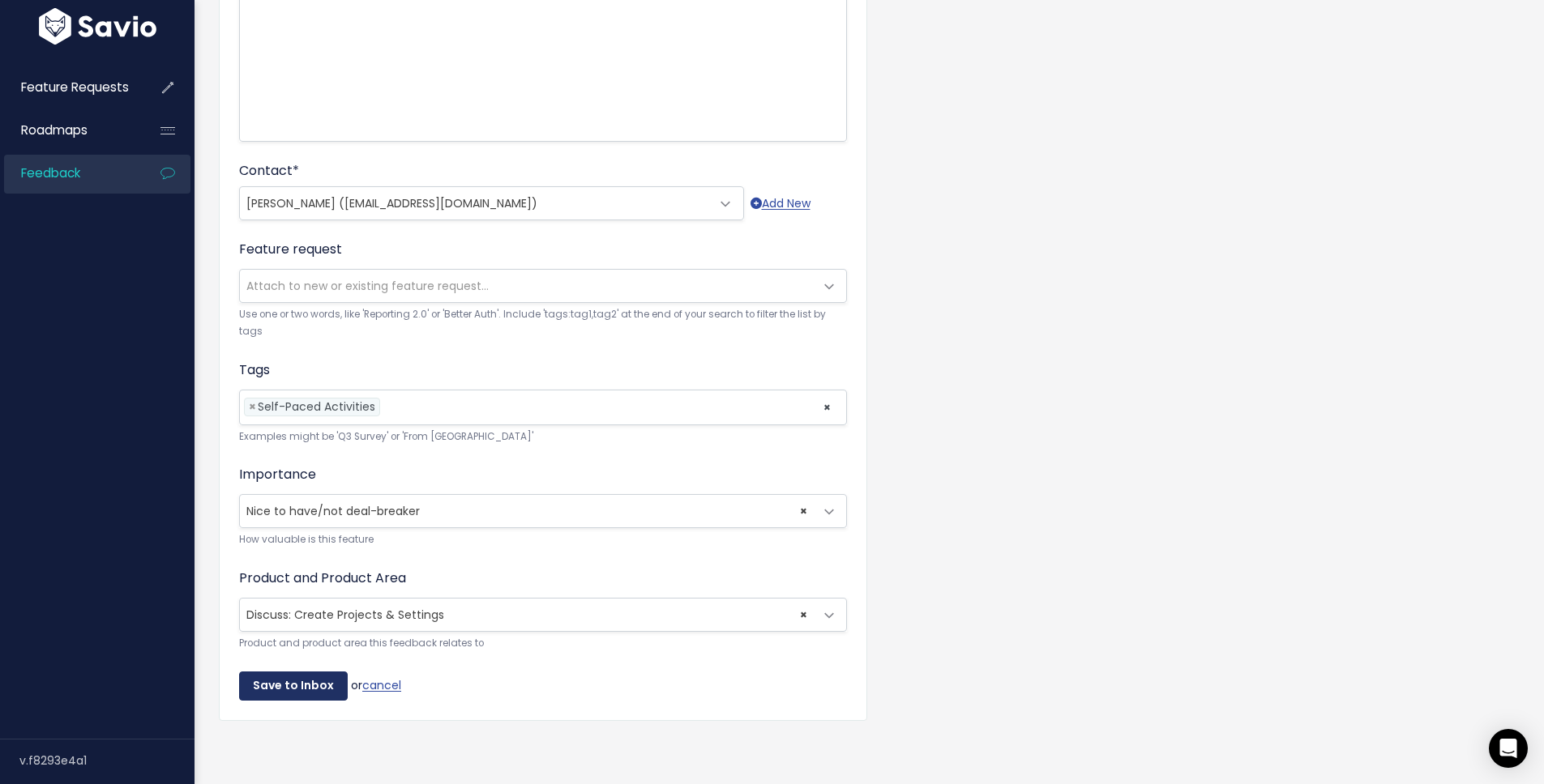
click at [308, 674] on input "Save to Inbox" at bounding box center [294, 685] width 109 height 29
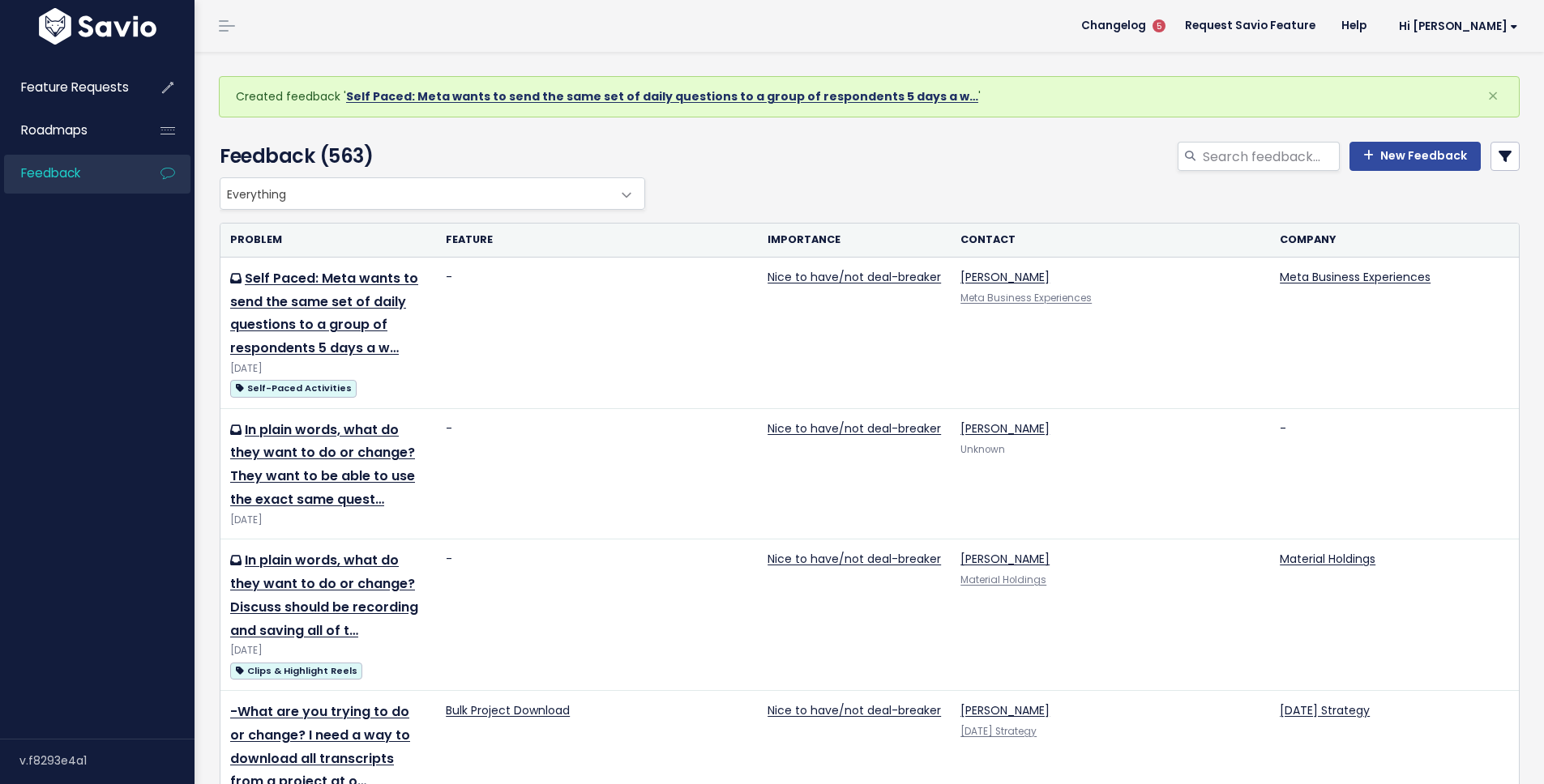
click at [824, 100] on link "Self Paced: Meta wants to send the same set of daily questions to a group of re…" at bounding box center [661, 96] width 632 height 16
